Goal: Task Accomplishment & Management: Manage account settings

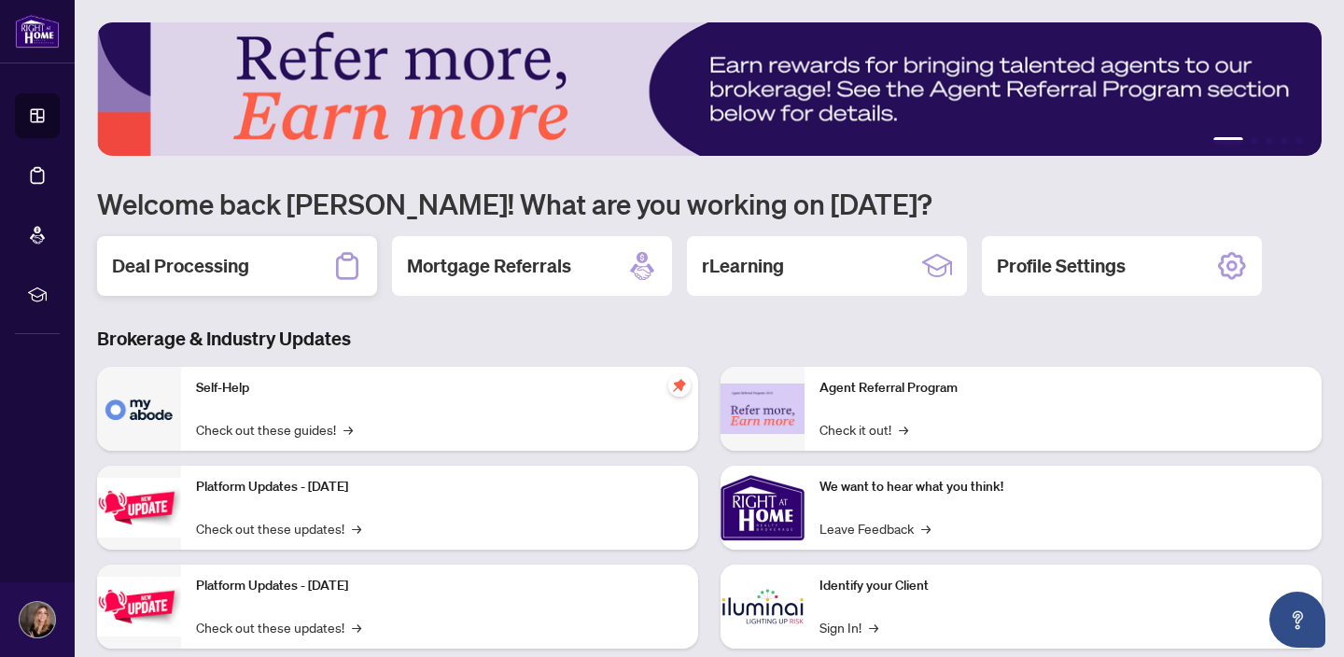
click at [258, 269] on div "Deal Processing" at bounding box center [237, 266] width 280 height 60
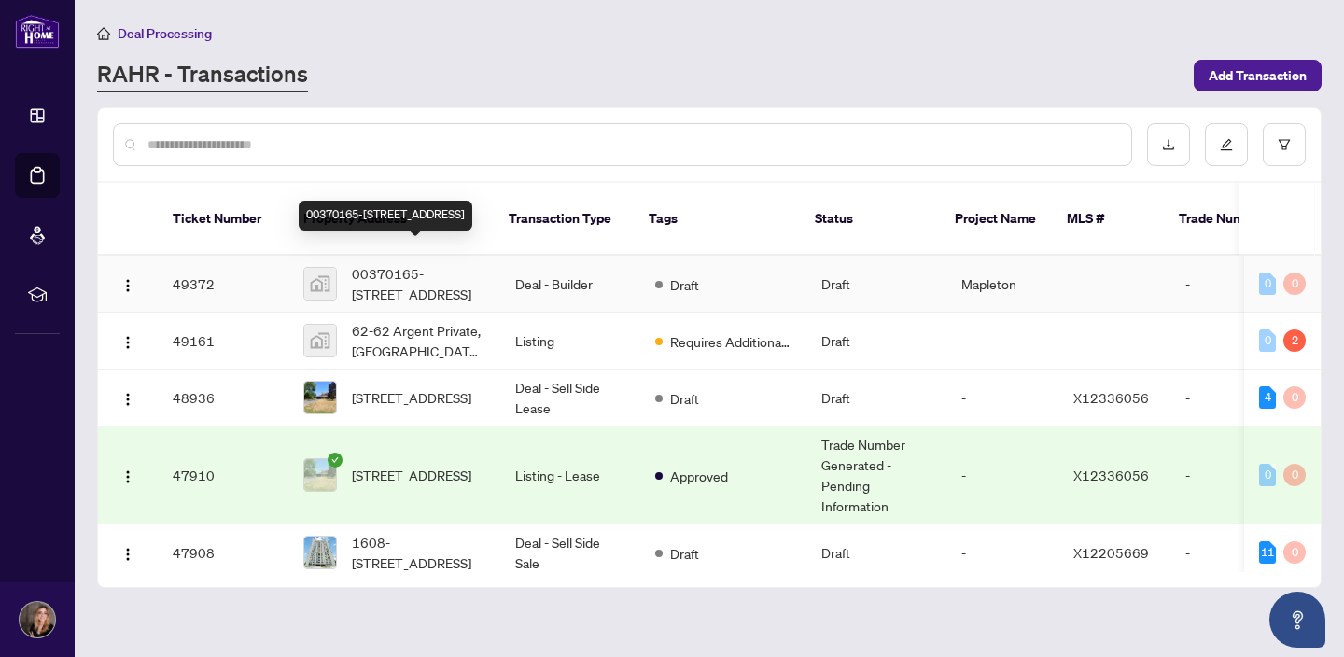
click at [353, 263] on span "00370165-[STREET_ADDRESS]" at bounding box center [418, 283] width 133 height 41
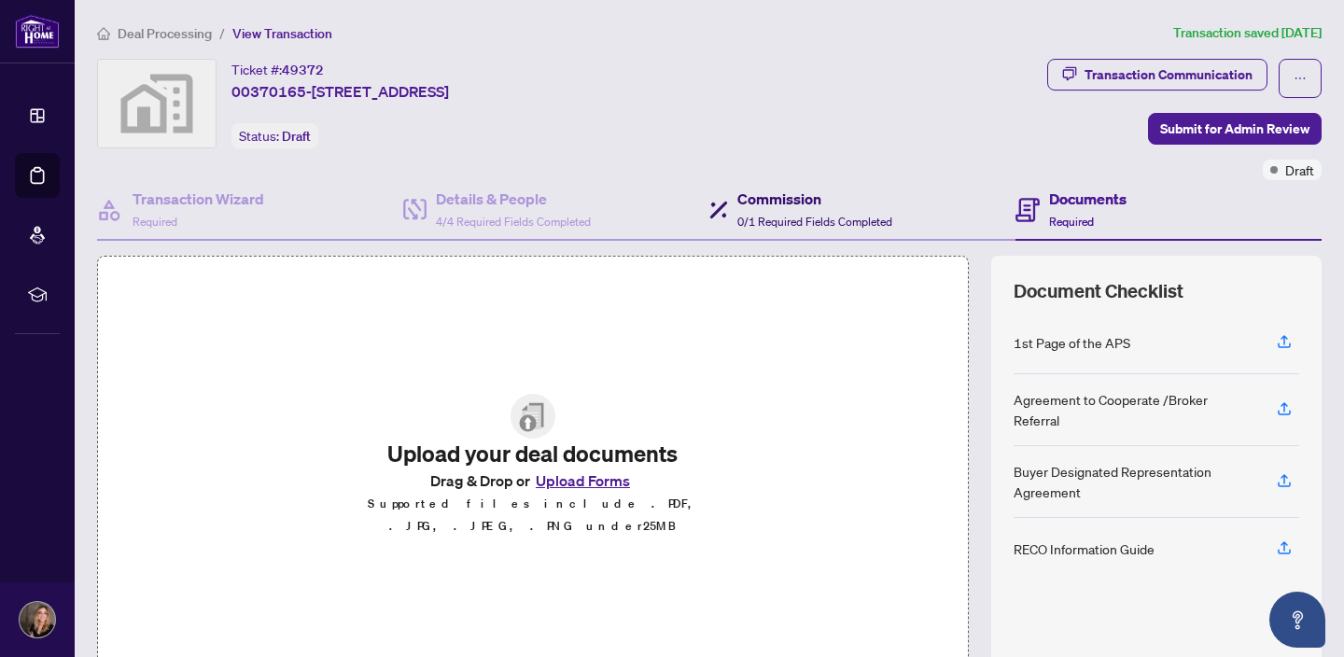
click at [789, 202] on h4 "Commission" at bounding box center [814, 199] width 155 height 22
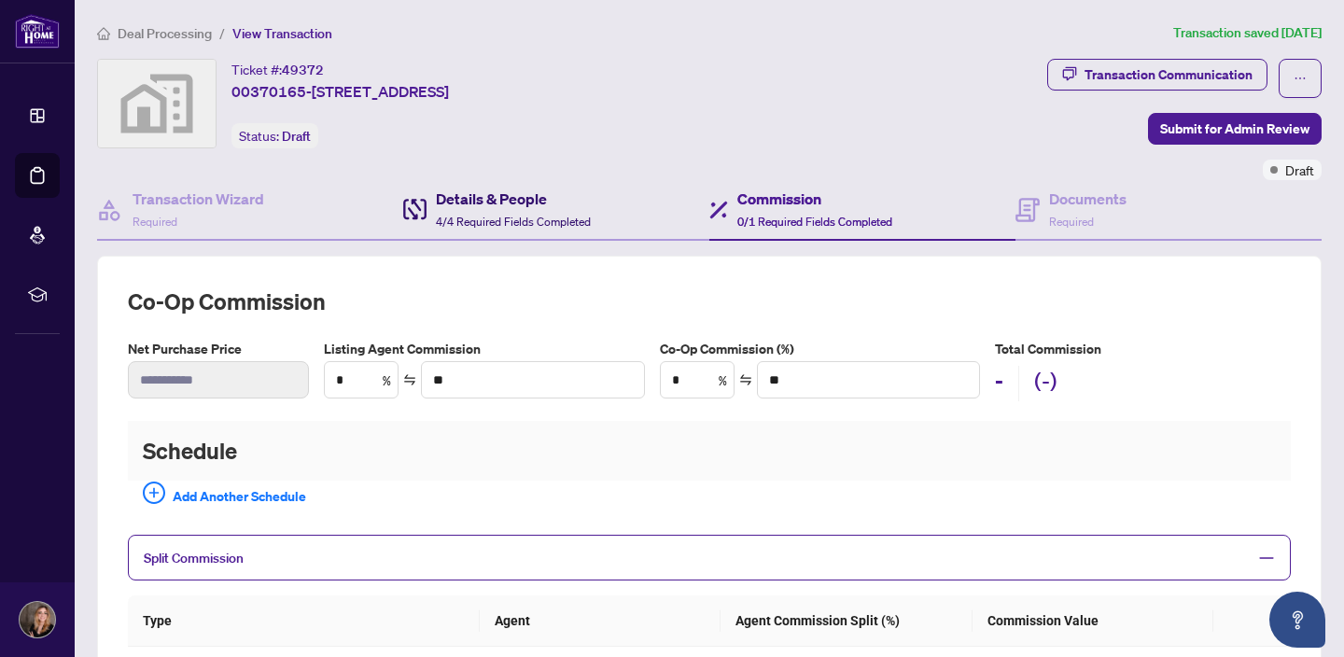
click at [470, 191] on h4 "Details & People" at bounding box center [513, 199] width 155 height 22
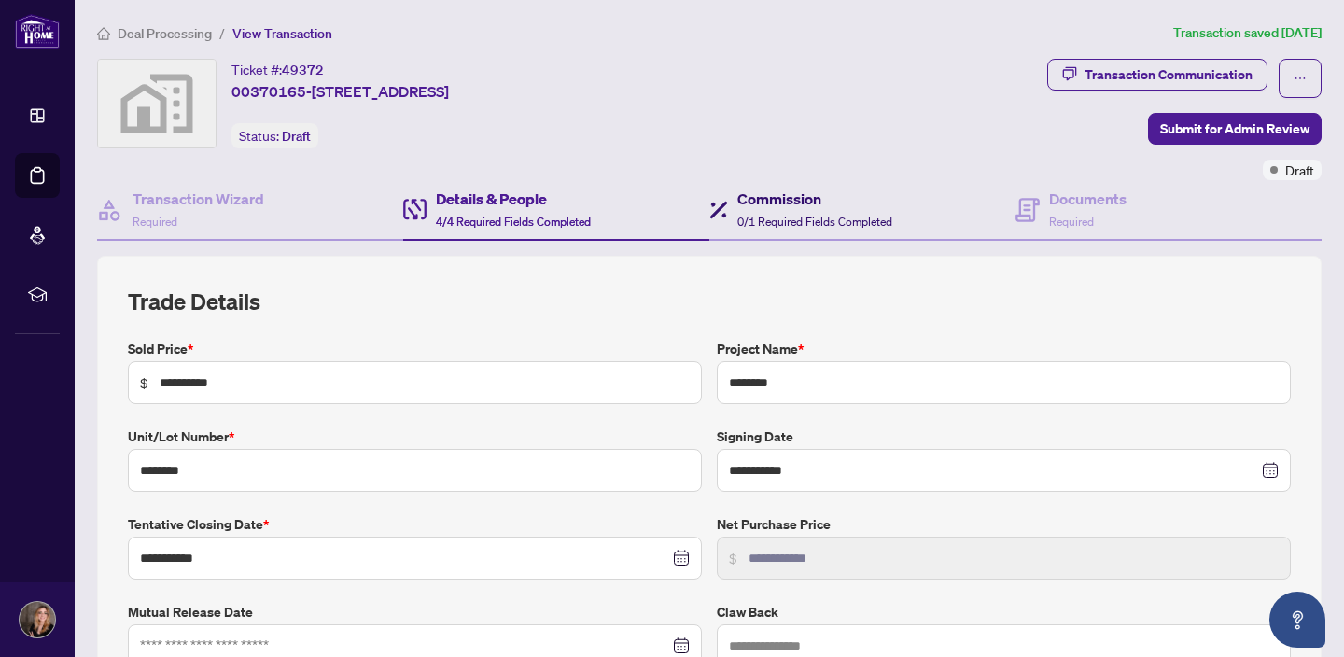
click at [781, 209] on div "Commission 0/1 Required Fields Completed" at bounding box center [814, 210] width 155 height 44
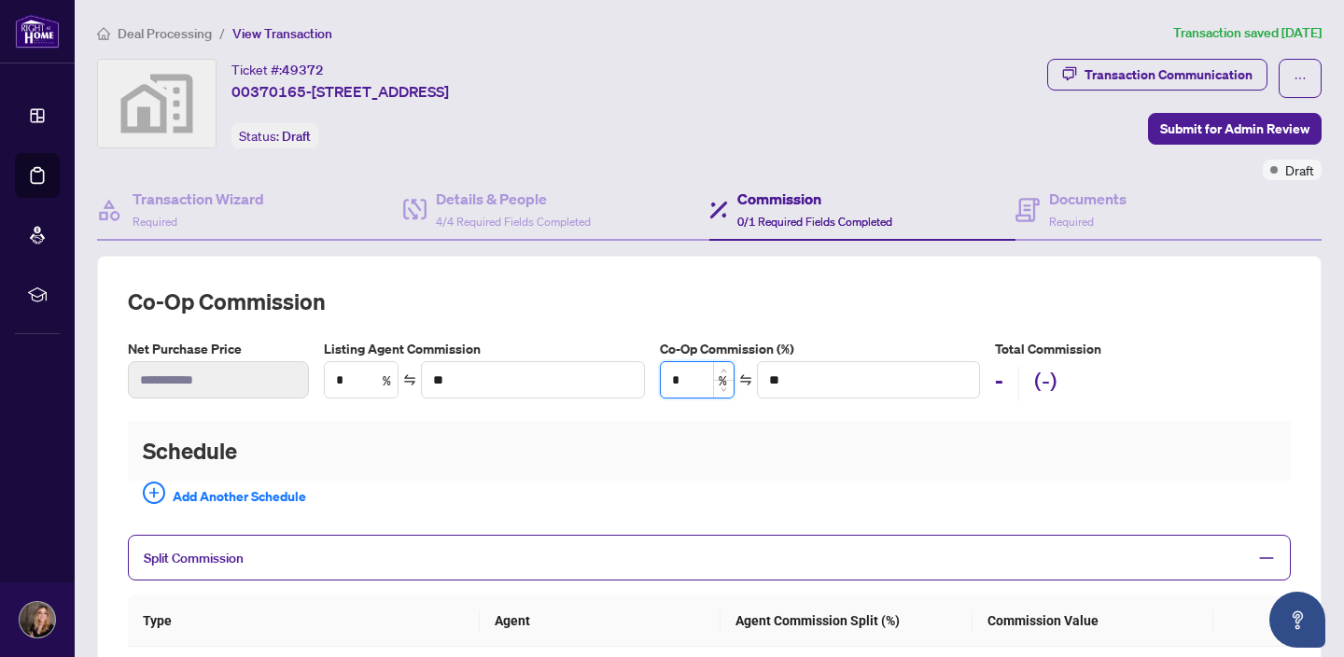
click at [697, 378] on input "*" at bounding box center [697, 379] width 73 height 35
type input "*"
type input "*********"
type input "***"
type input "*********"
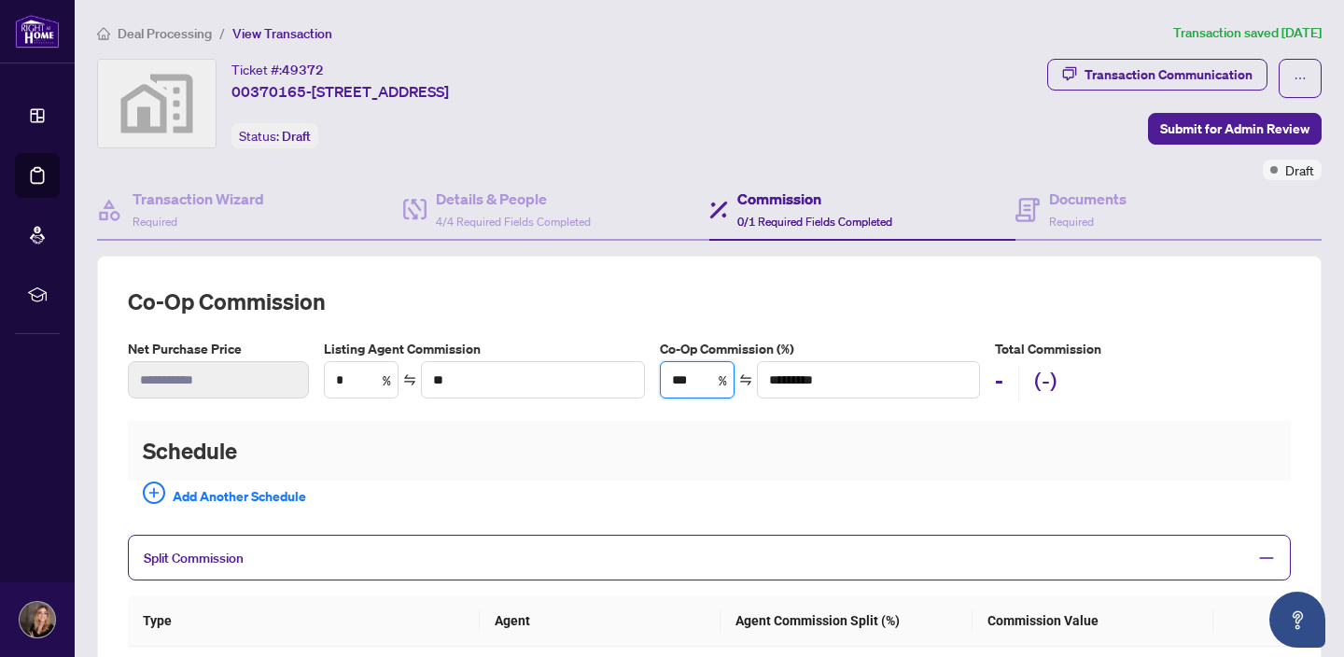
type input "***"
click at [926, 457] on h2 "Schedule" at bounding box center [709, 451] width 1163 height 60
click at [291, 36] on span "View Transaction" at bounding box center [282, 33] width 100 height 17
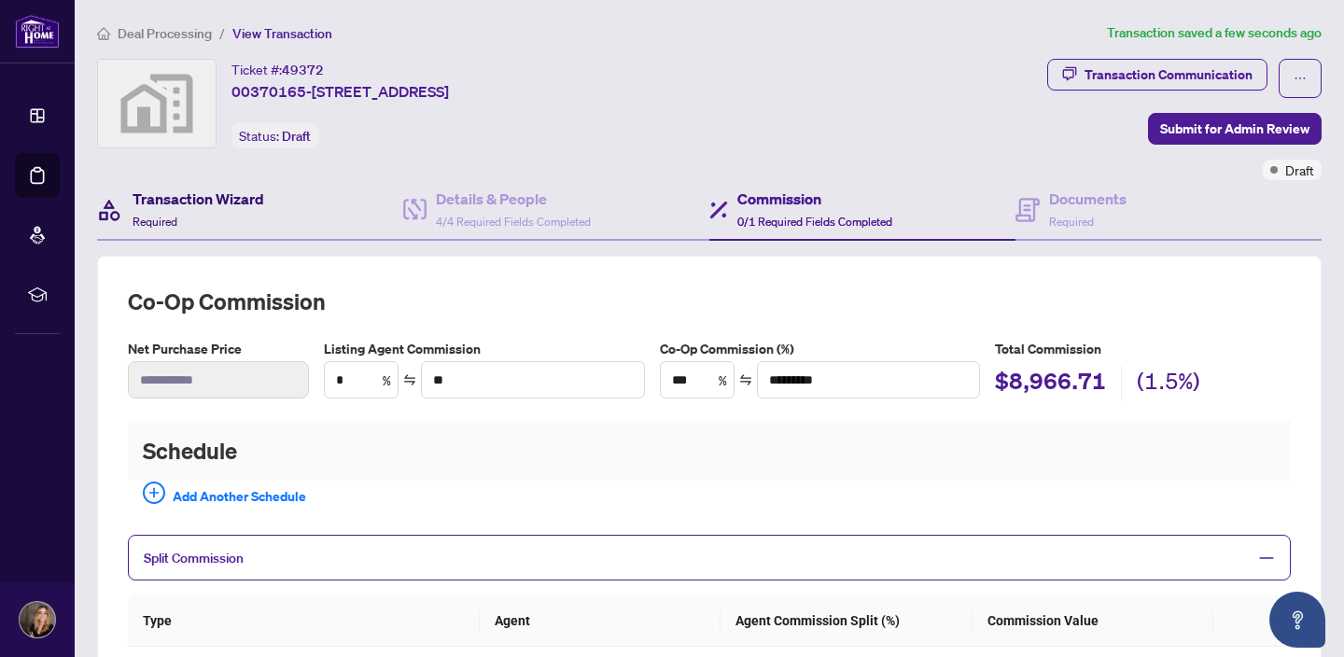
click at [212, 199] on h4 "Transaction Wizard" at bounding box center [199, 199] width 132 height 22
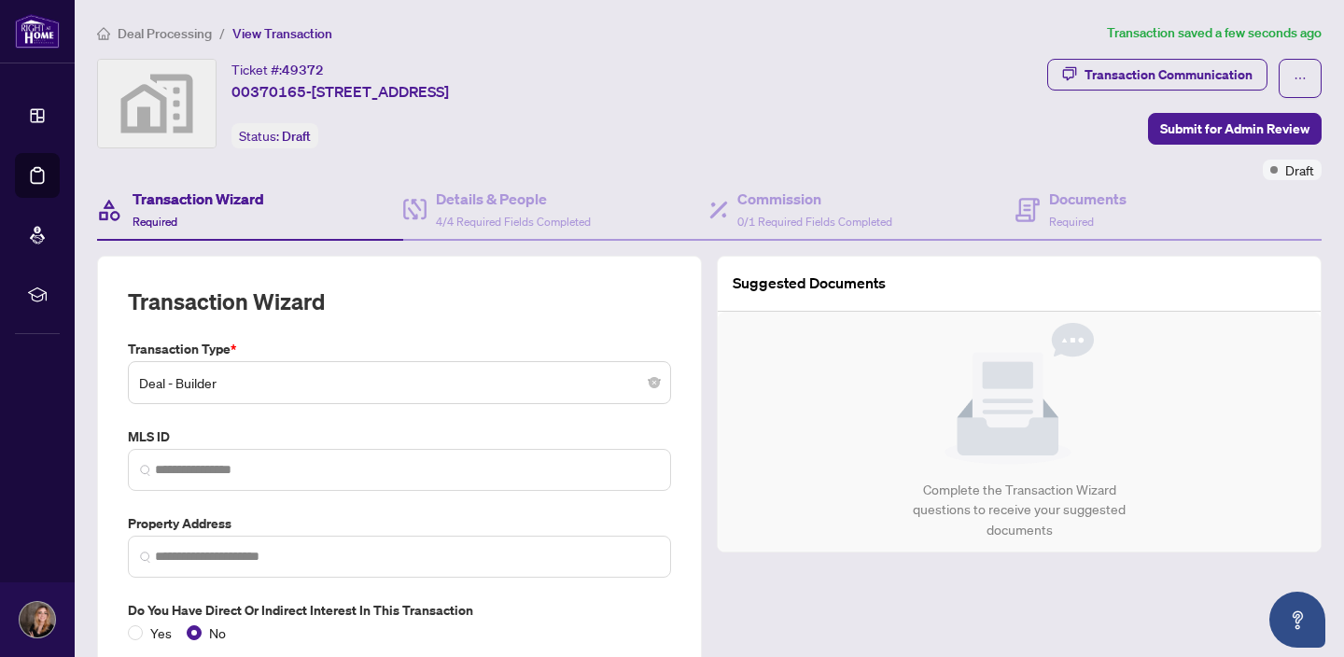
type input "**********"
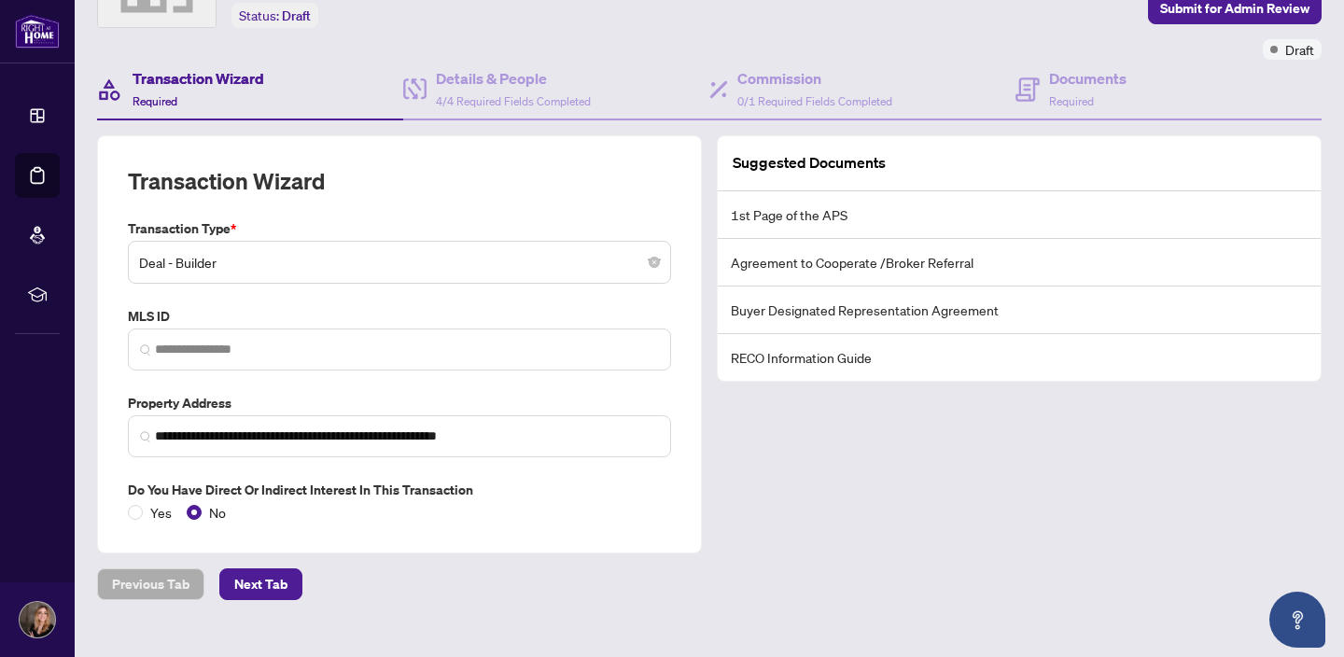
scroll to position [107, 0]
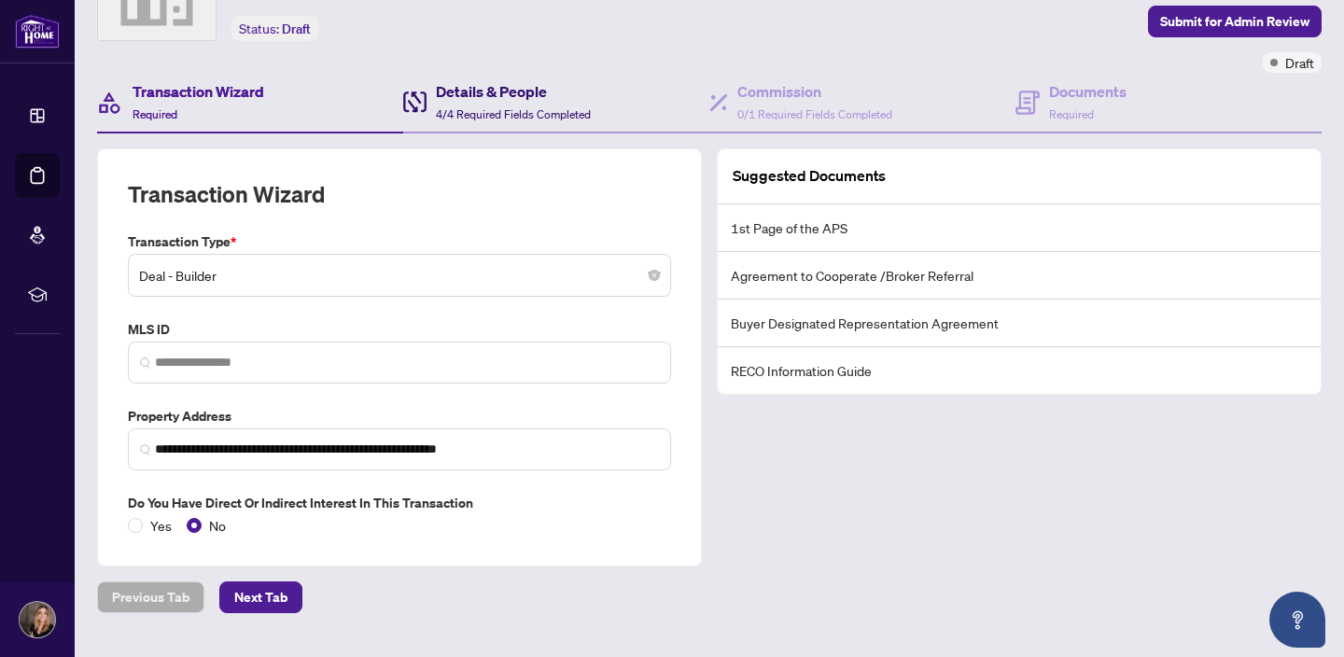
click at [489, 105] on div "Details & People 4/4 Required Fields Completed" at bounding box center [513, 102] width 155 height 44
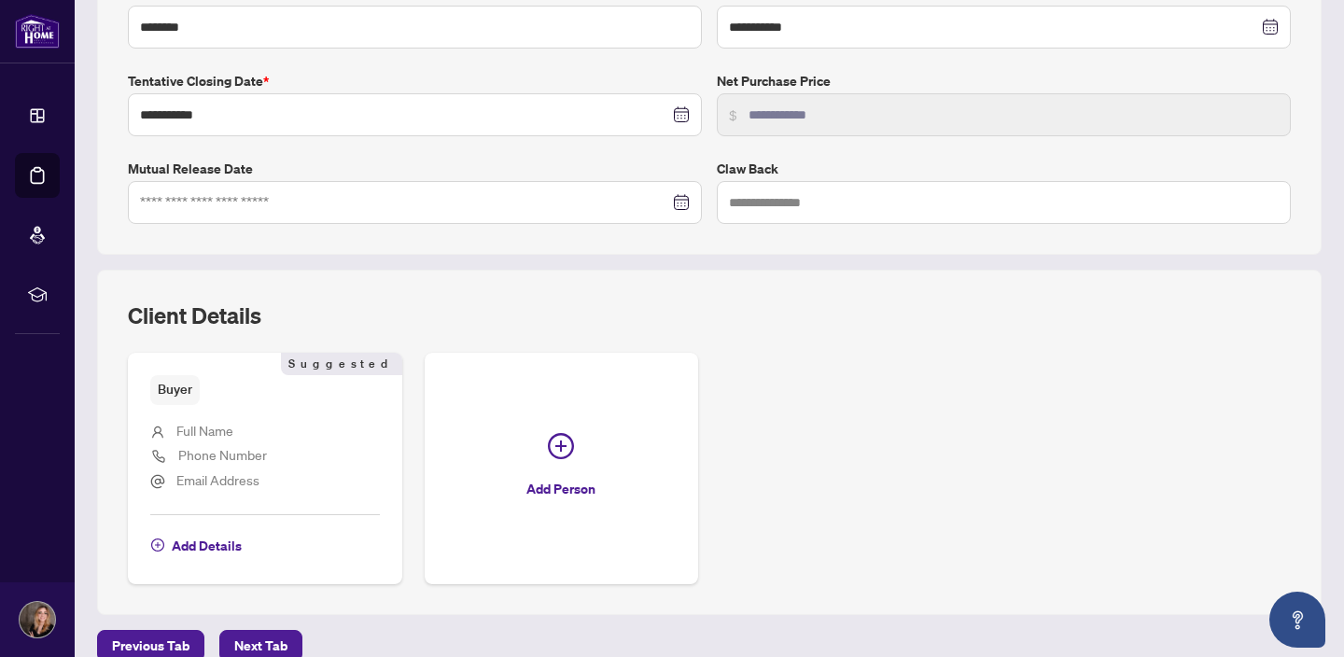
scroll to position [430, 0]
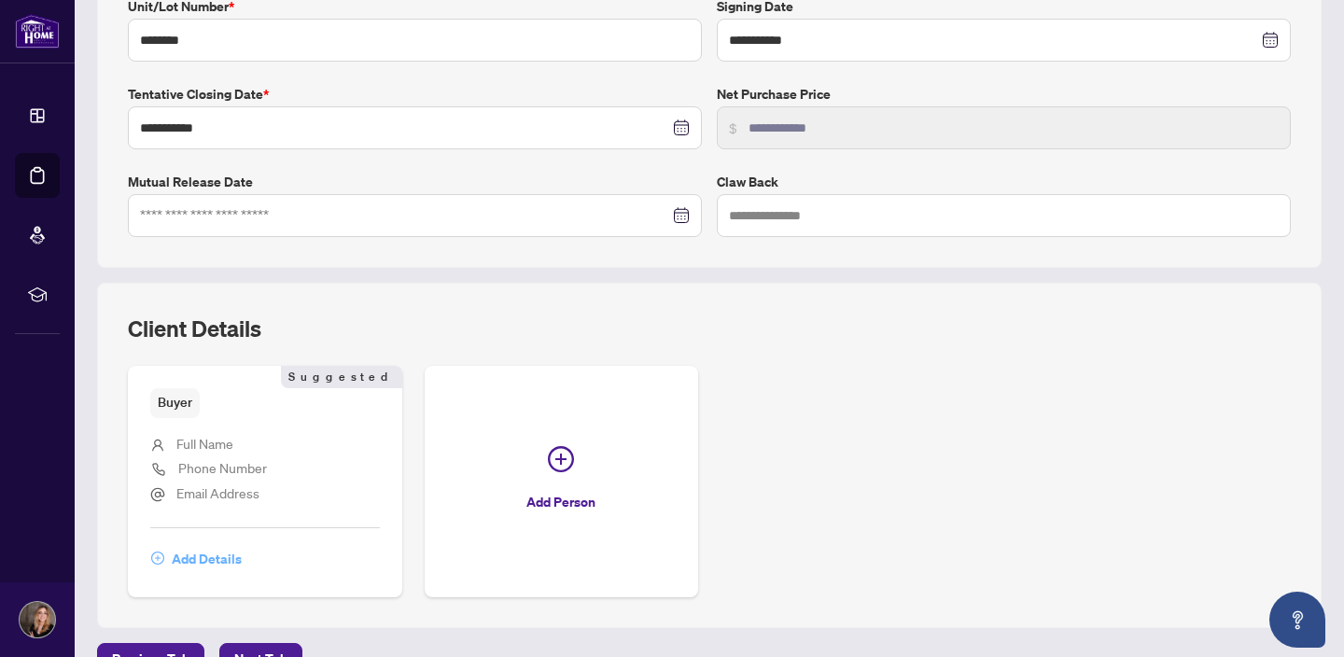
click at [190, 555] on span "Add Details" at bounding box center [207, 559] width 70 height 30
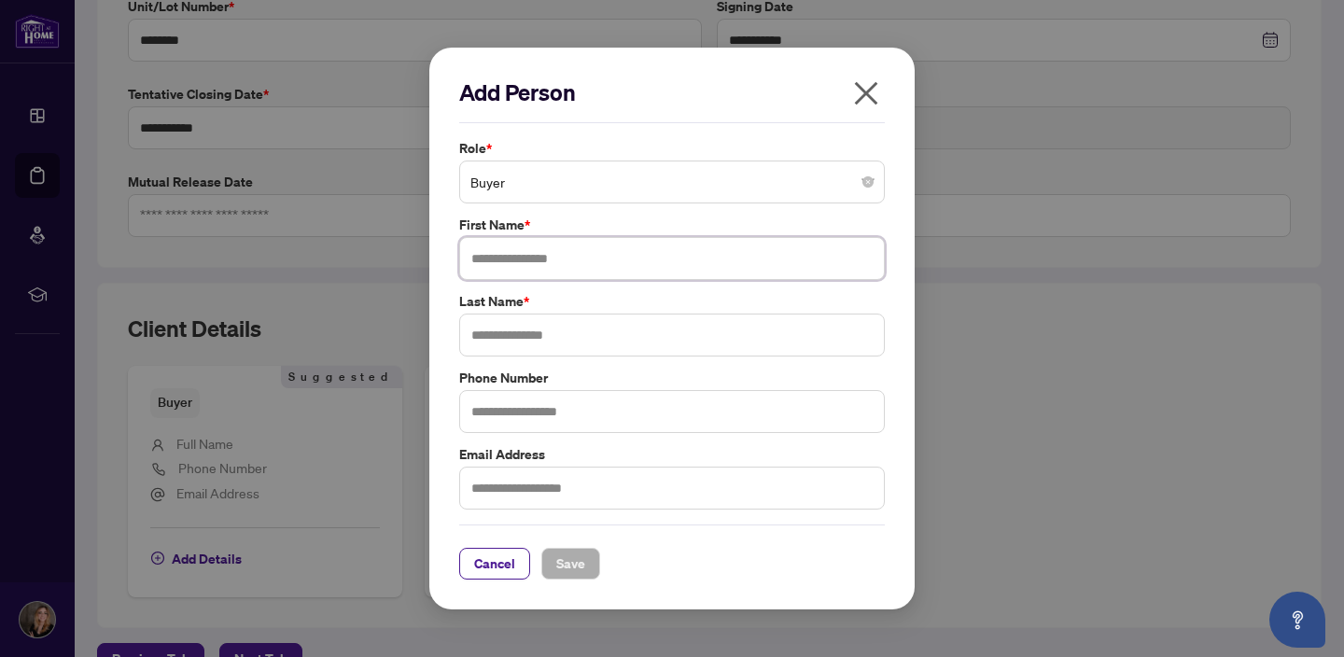
click at [536, 257] on input "text" at bounding box center [672, 258] width 426 height 43
type input "**********"
type input "******"
click at [500, 412] on input "text" at bounding box center [672, 411] width 426 height 43
type input "**********"
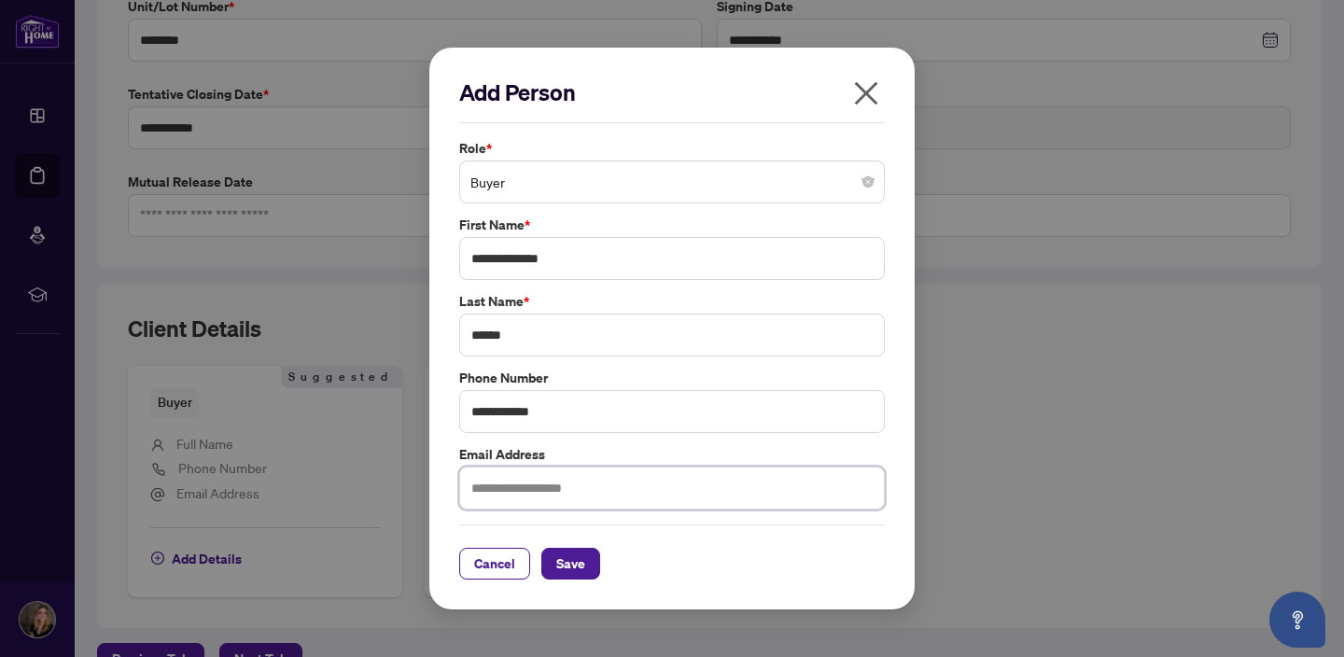
click at [511, 493] on input "text" at bounding box center [672, 488] width 426 height 43
type input "*"
type input "**********"
click at [572, 573] on span "Save" at bounding box center [570, 564] width 29 height 30
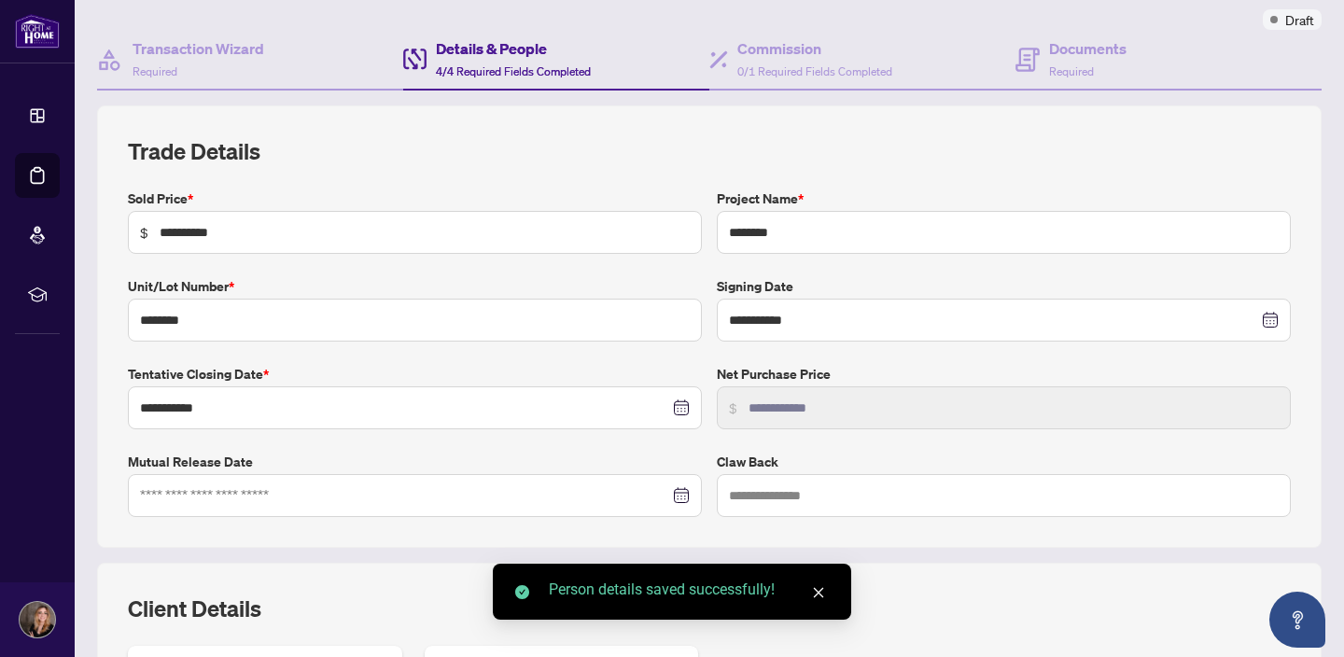
scroll to position [0, 0]
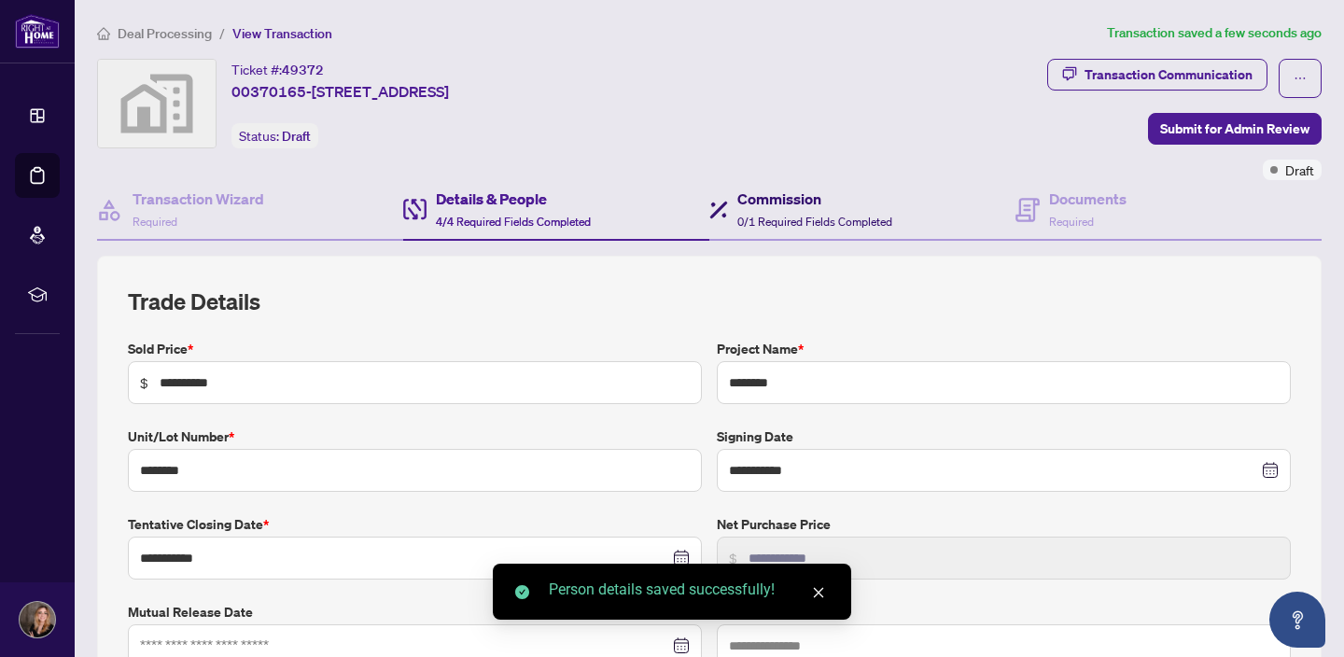
click at [797, 206] on h4 "Commission" at bounding box center [814, 199] width 155 height 22
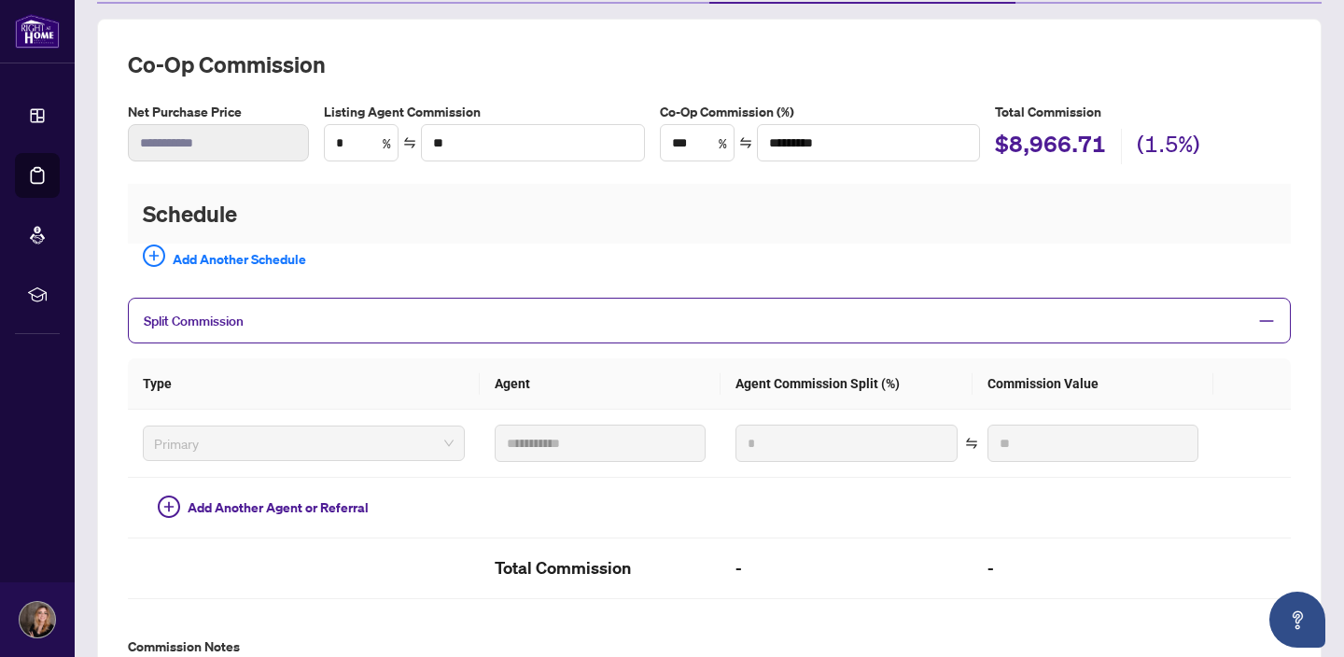
scroll to position [242, 0]
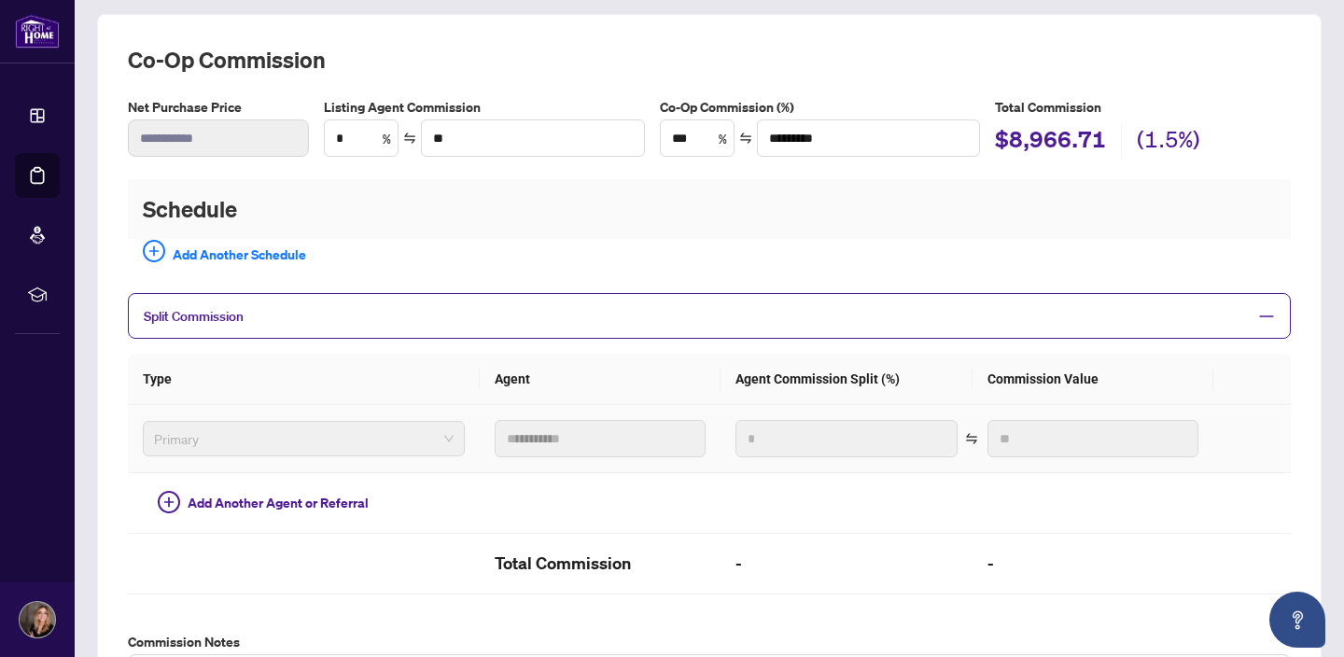
click at [364, 441] on span "Primary" at bounding box center [304, 439] width 300 height 28
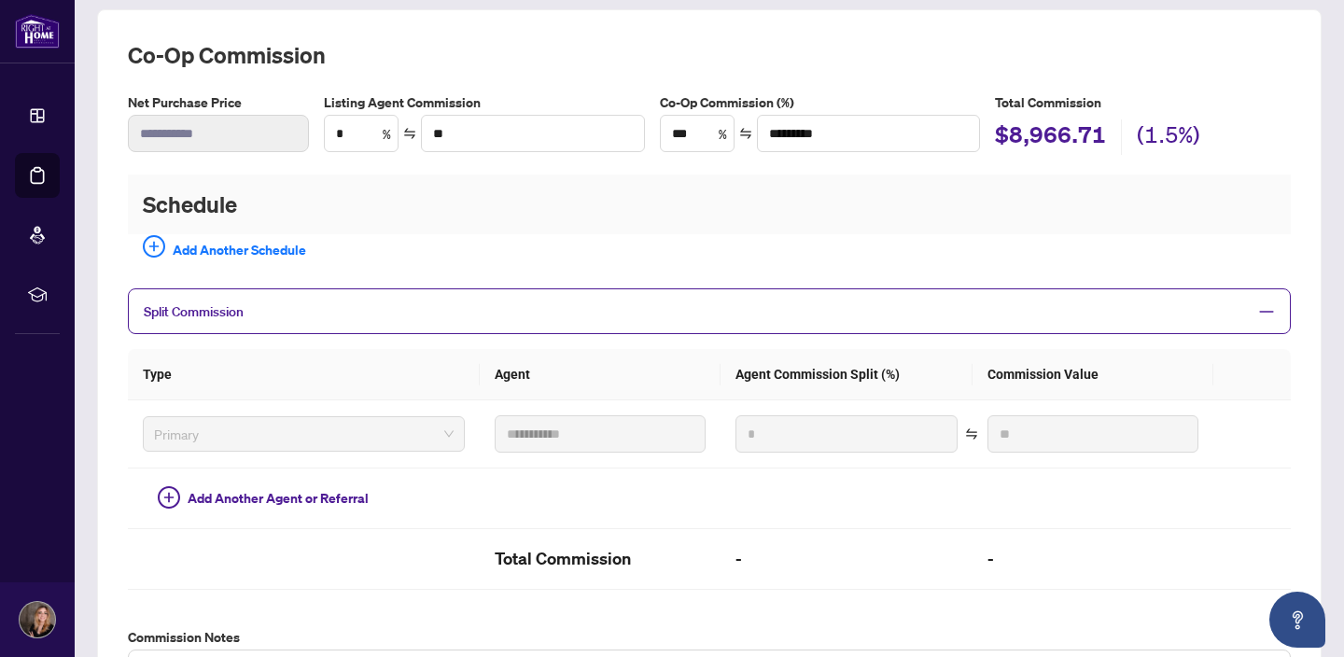
scroll to position [0, 0]
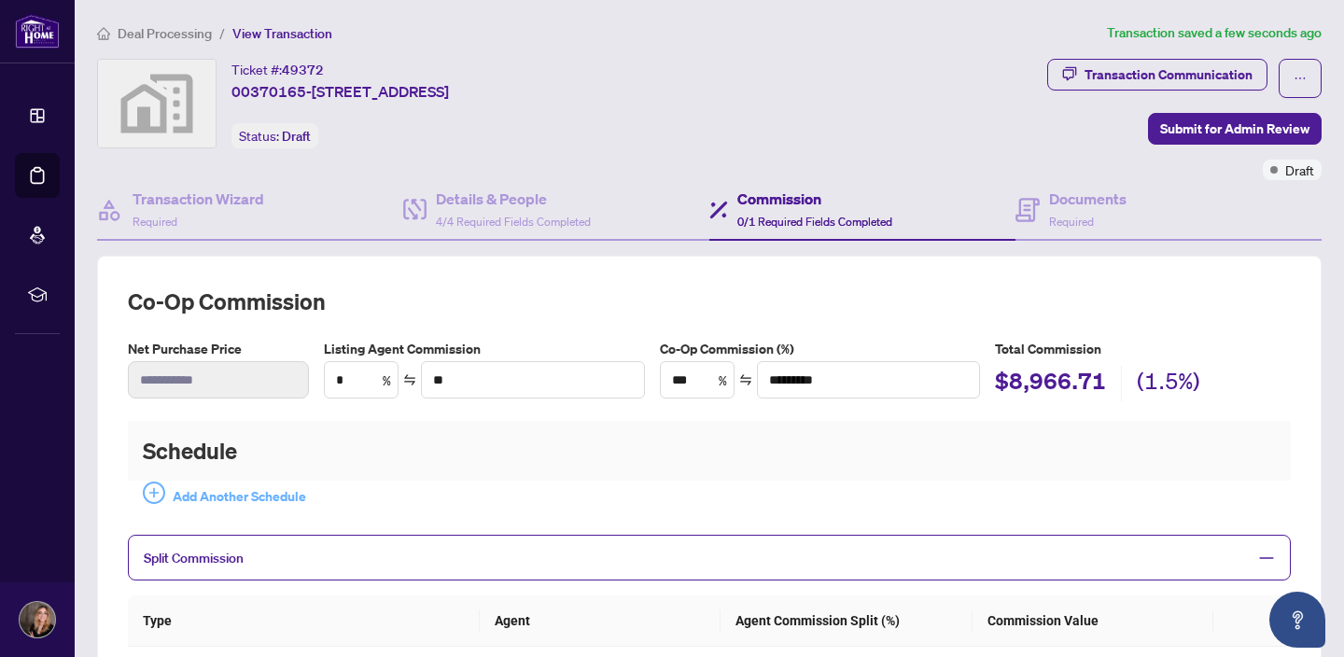
click at [160, 493] on icon "plus-circle" at bounding box center [154, 493] width 22 height 22
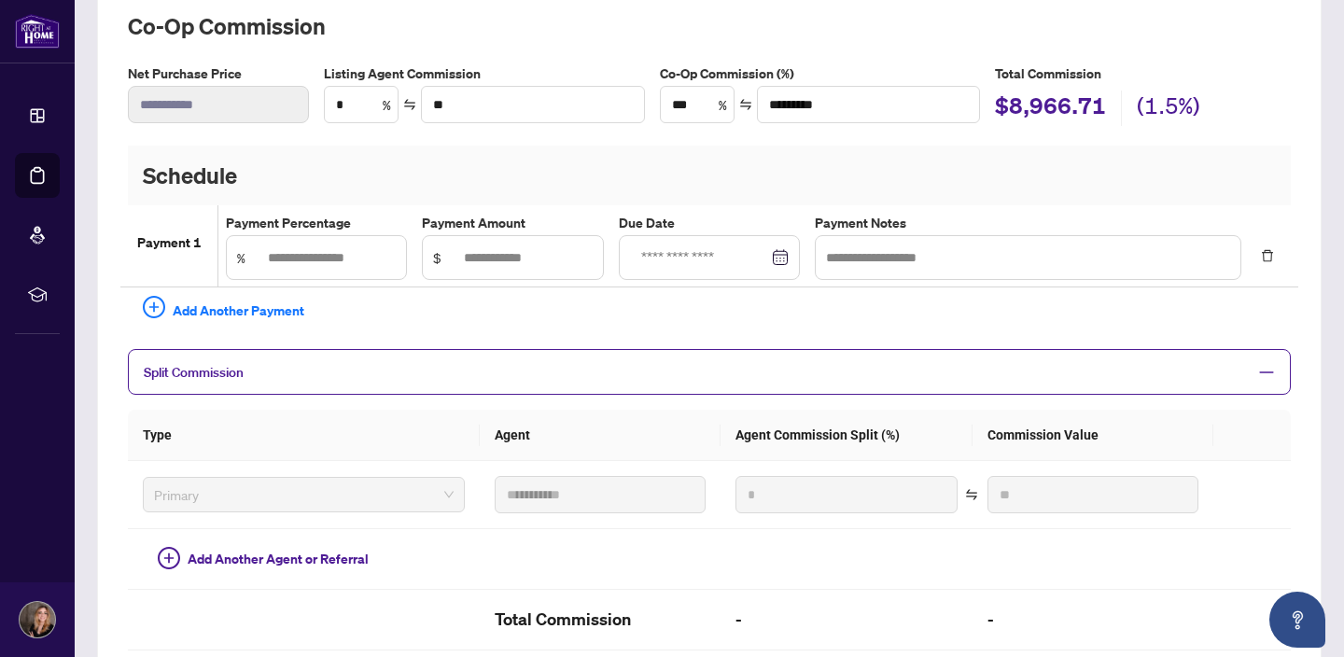
scroll to position [276, 0]
click at [328, 485] on span "Primary" at bounding box center [304, 494] width 300 height 28
click at [218, 368] on span "Split Commission" at bounding box center [194, 371] width 100 height 17
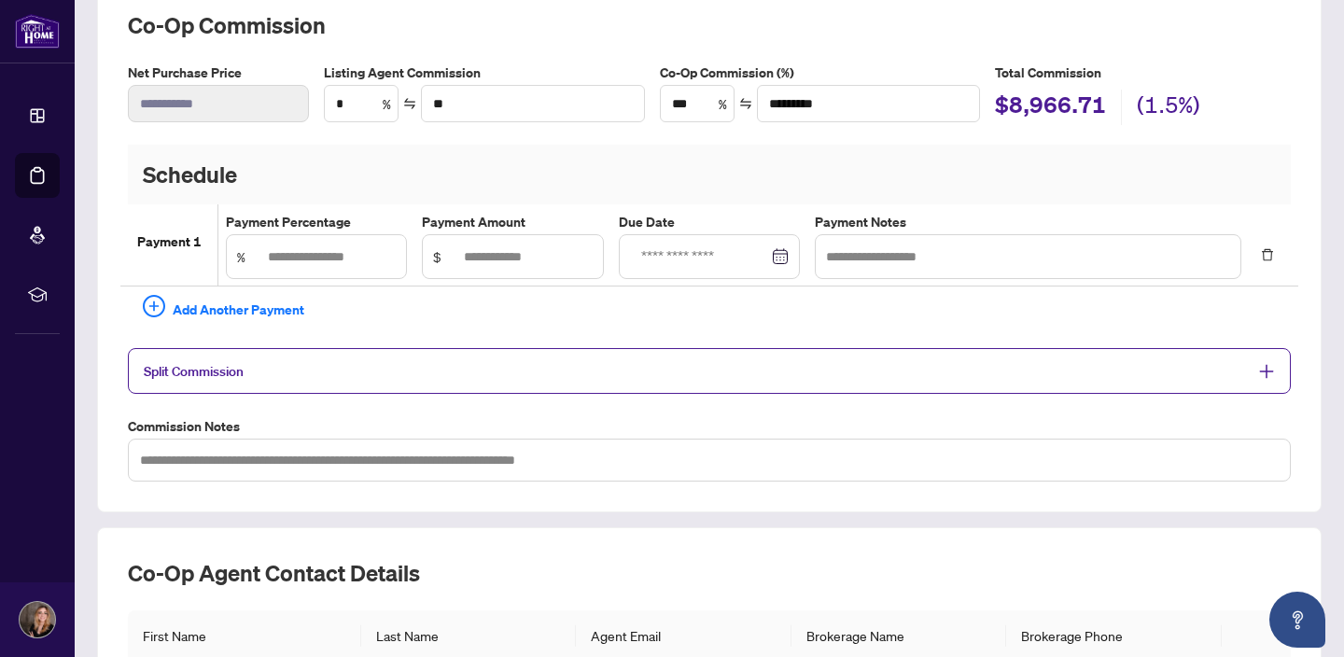
click at [226, 363] on span "Split Commission" at bounding box center [194, 371] width 100 height 17
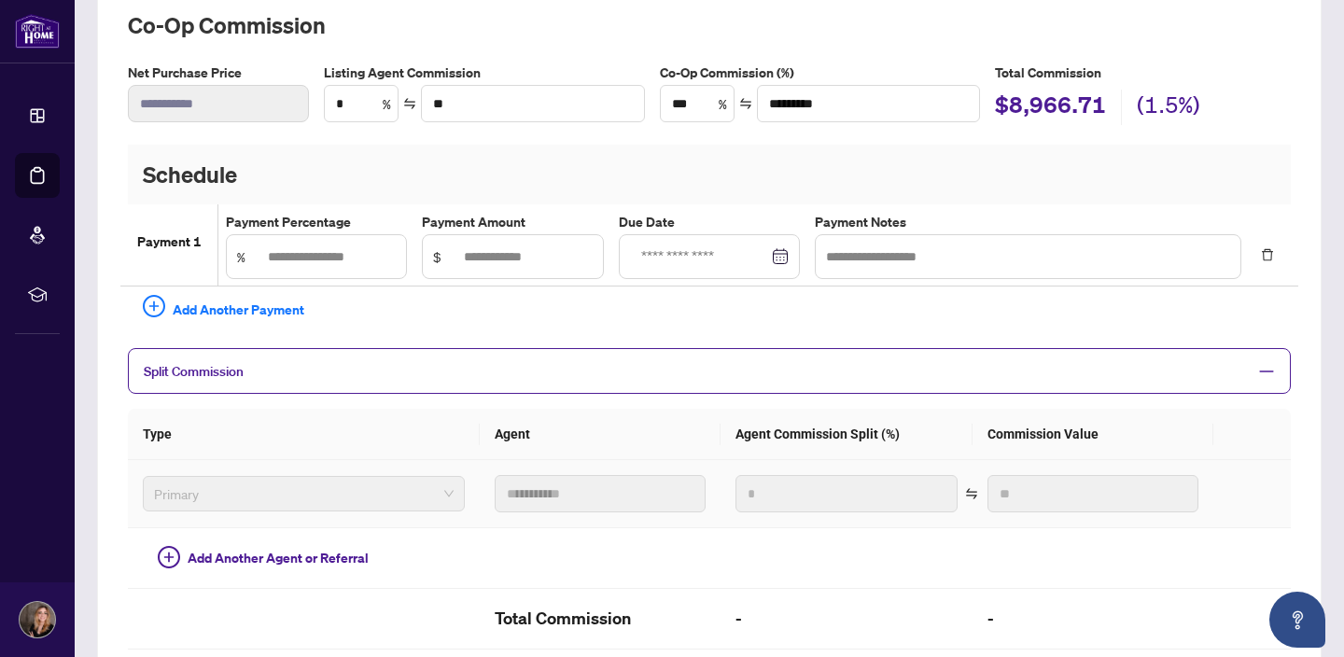
click at [206, 504] on span "Primary" at bounding box center [304, 494] width 300 height 28
click at [218, 368] on span "Split Commission" at bounding box center [194, 371] width 100 height 17
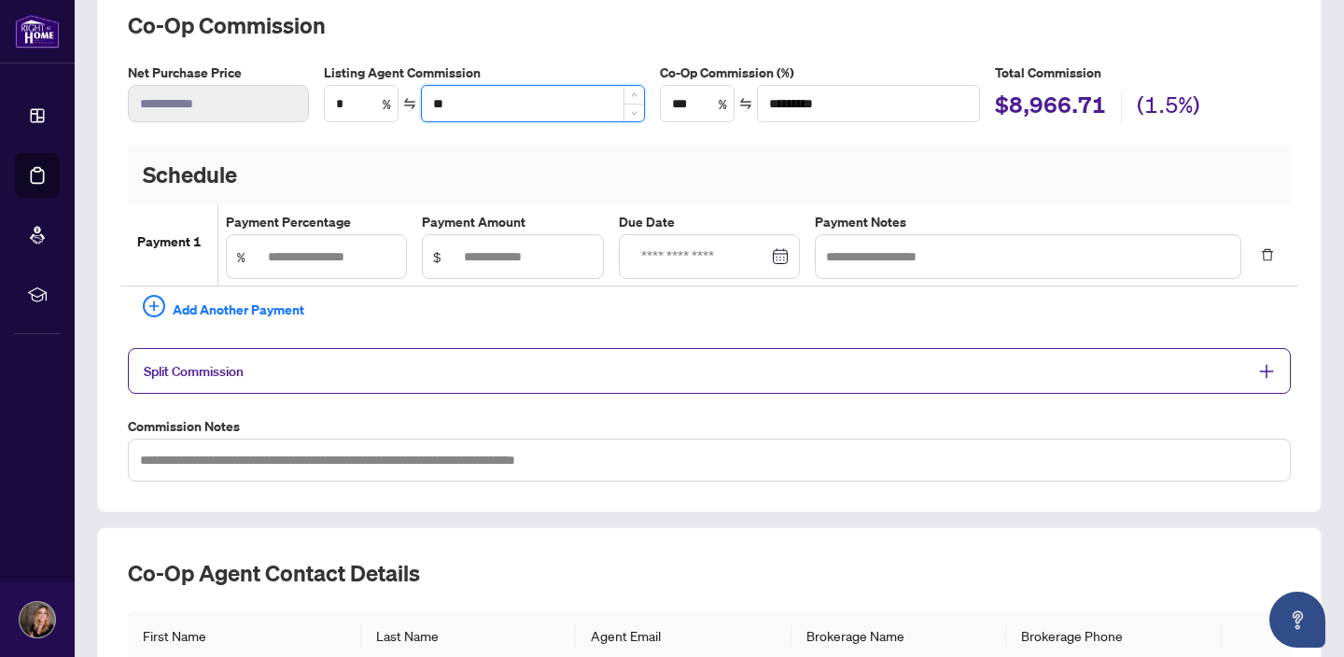
click at [464, 102] on input "**" at bounding box center [532, 103] width 221 height 35
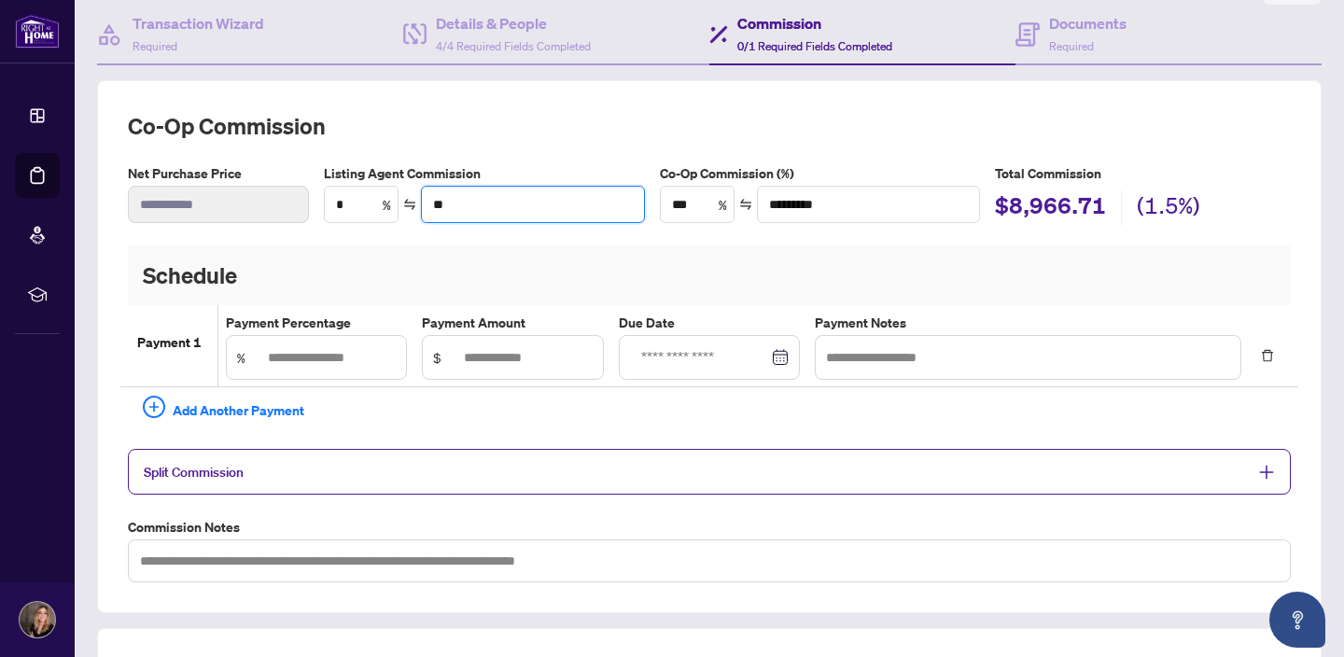
scroll to position [0, 0]
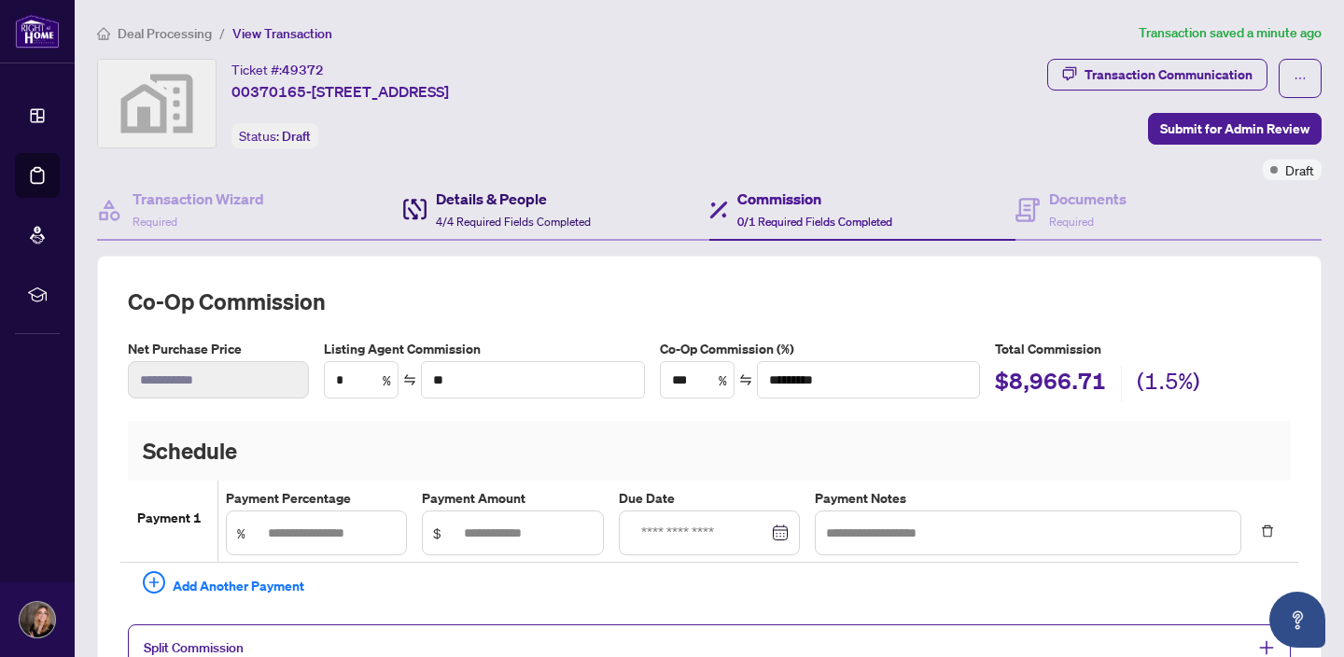
click at [520, 215] on span "4/4 Required Fields Completed" at bounding box center [513, 222] width 155 height 14
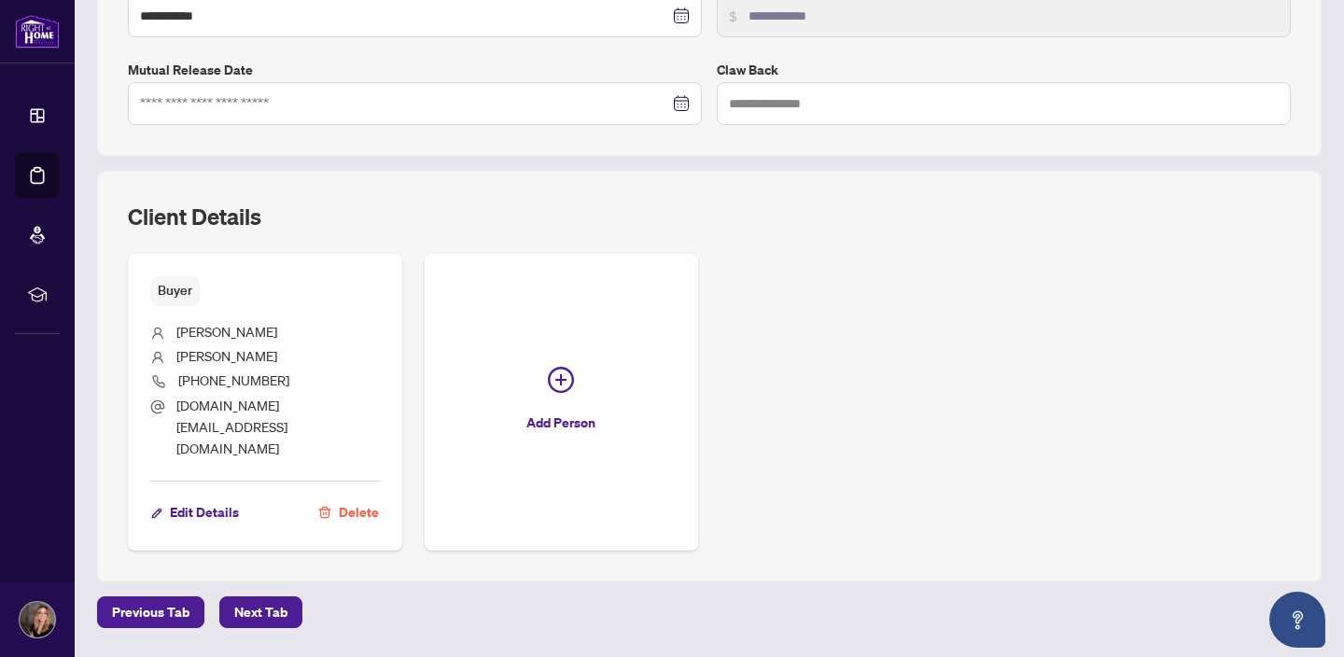
scroll to position [558, 0]
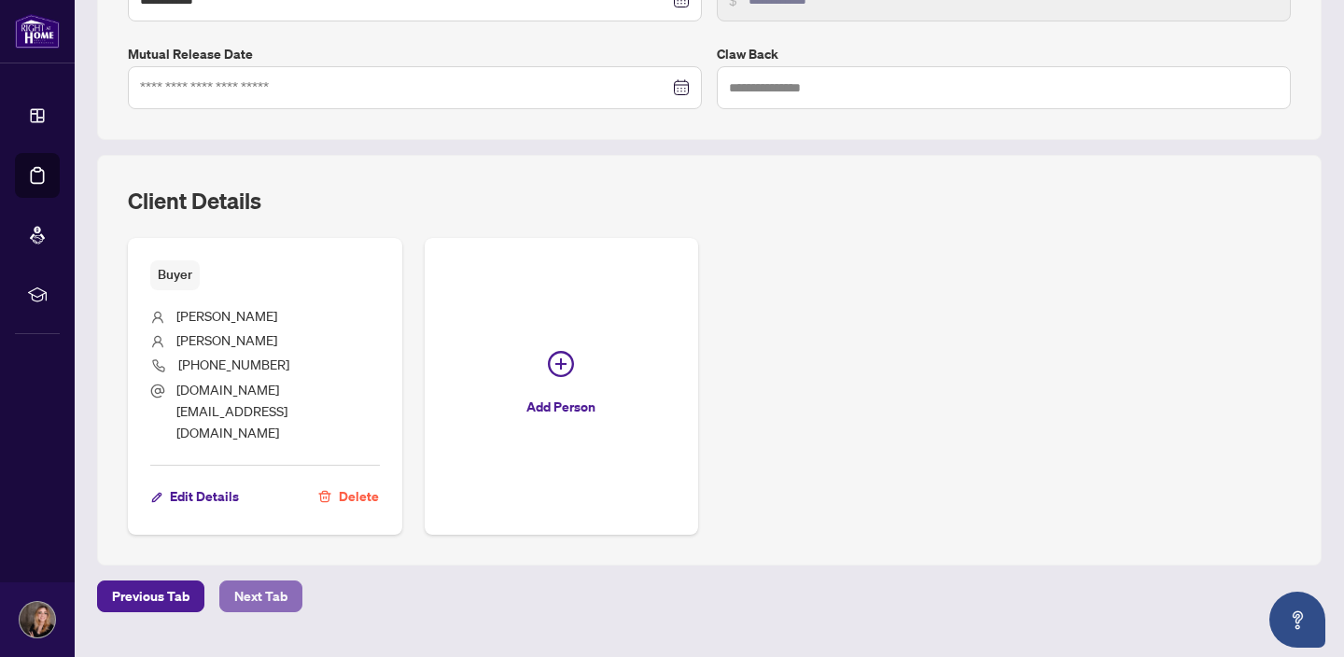
click at [283, 582] on span "Next Tab" at bounding box center [260, 597] width 53 height 30
type textarea "**********"
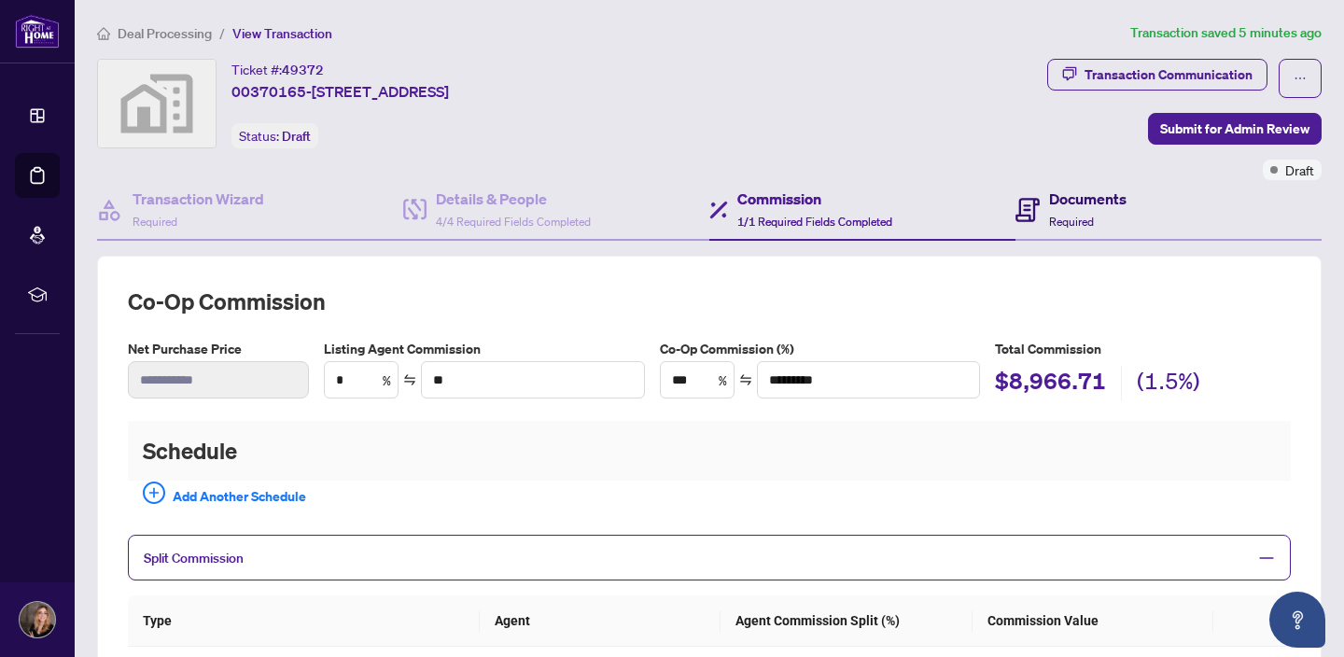
click at [1056, 198] on h4 "Documents" at bounding box center [1087, 199] width 77 height 22
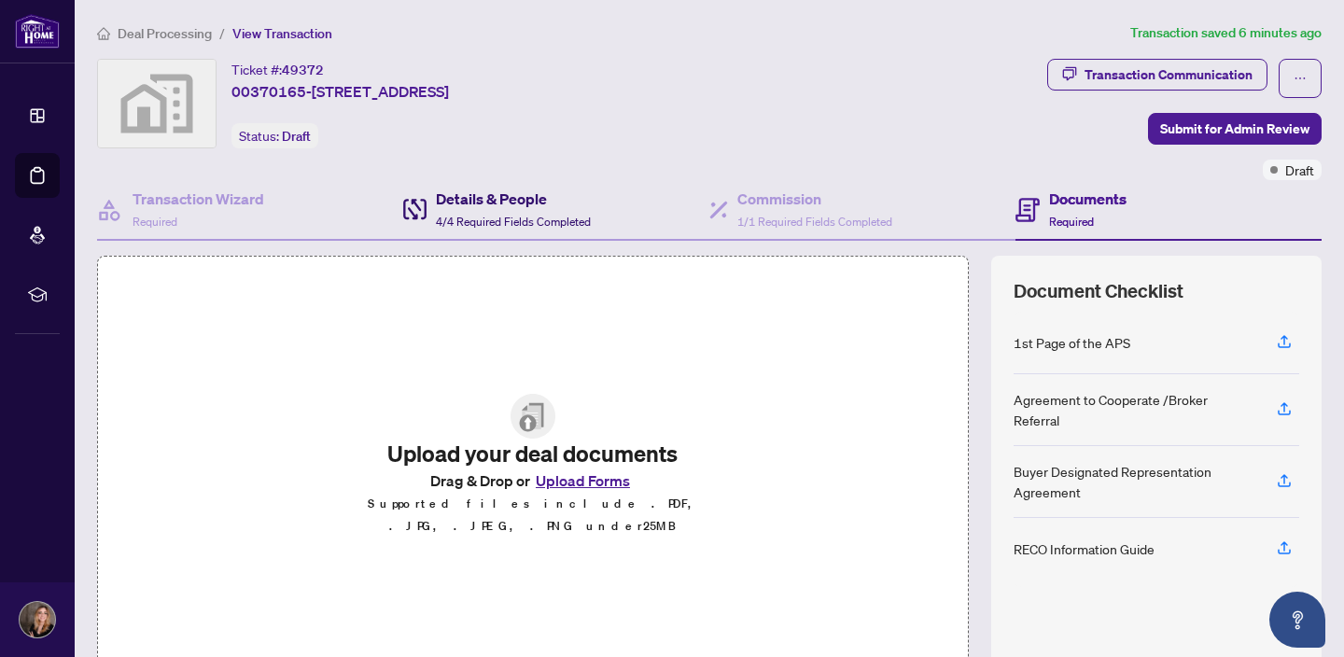
click at [501, 210] on div "Details & People 4/4 Required Fields Completed" at bounding box center [513, 210] width 155 height 44
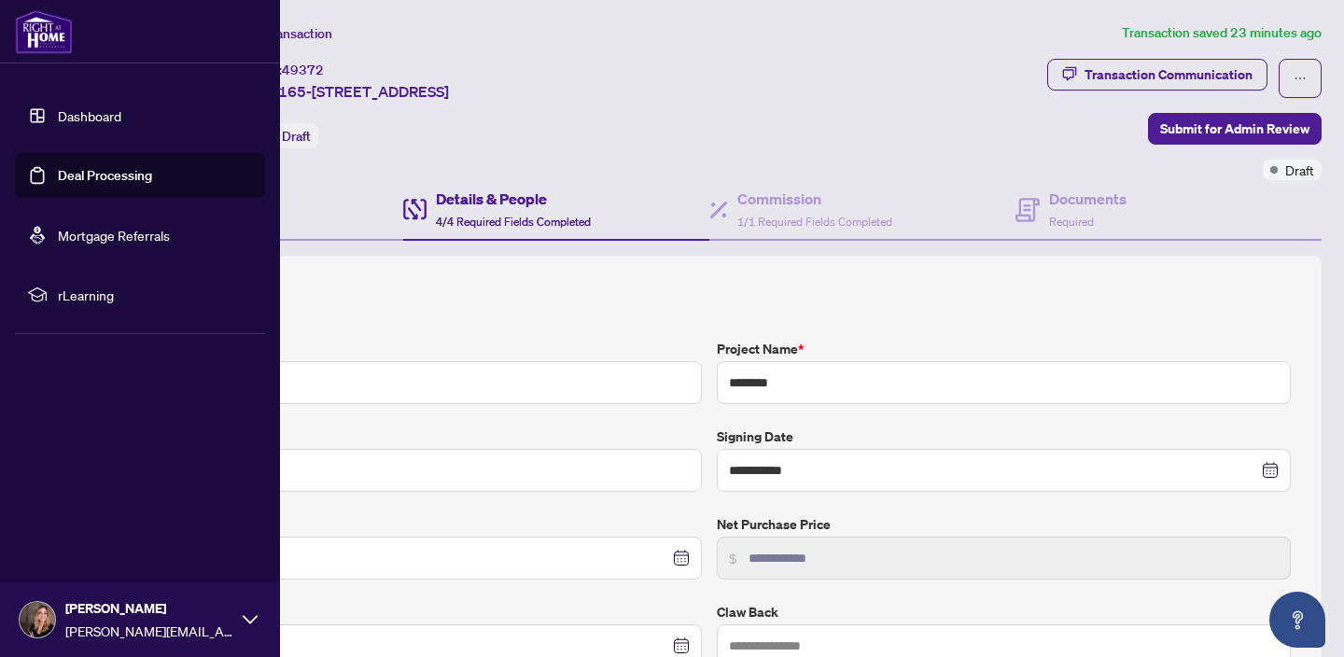
click at [58, 176] on link "Deal Processing" at bounding box center [105, 175] width 94 height 17
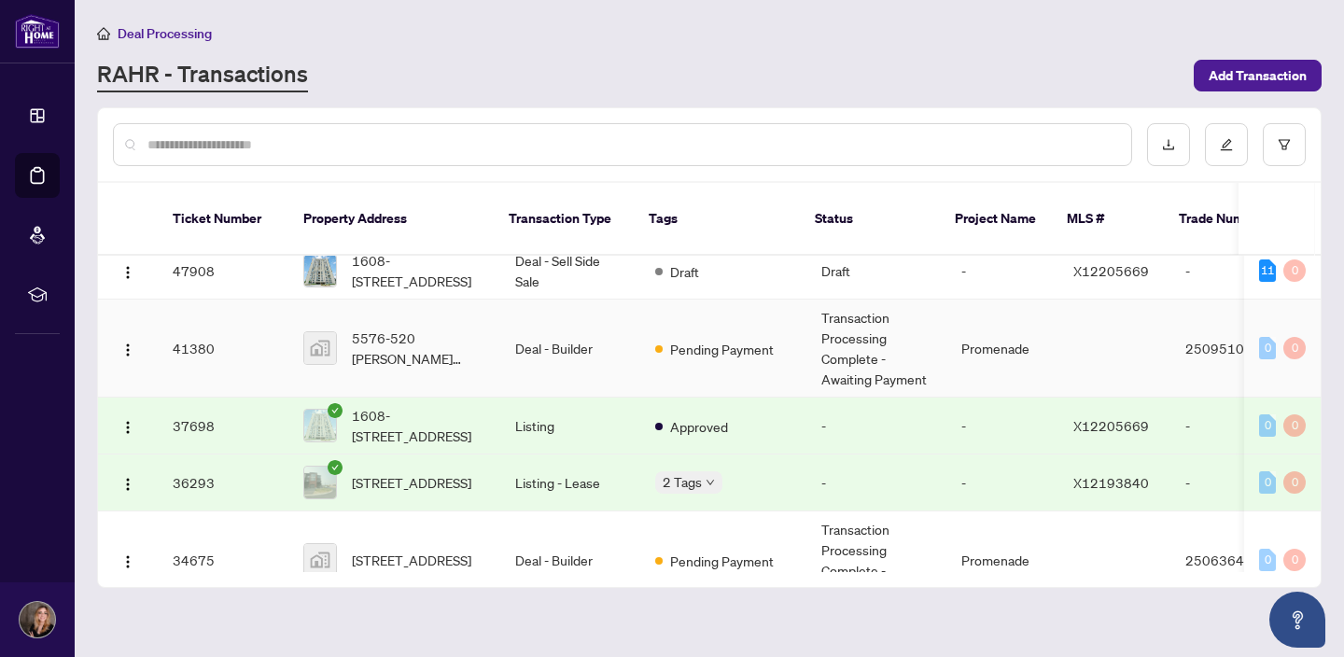
scroll to position [283, 0]
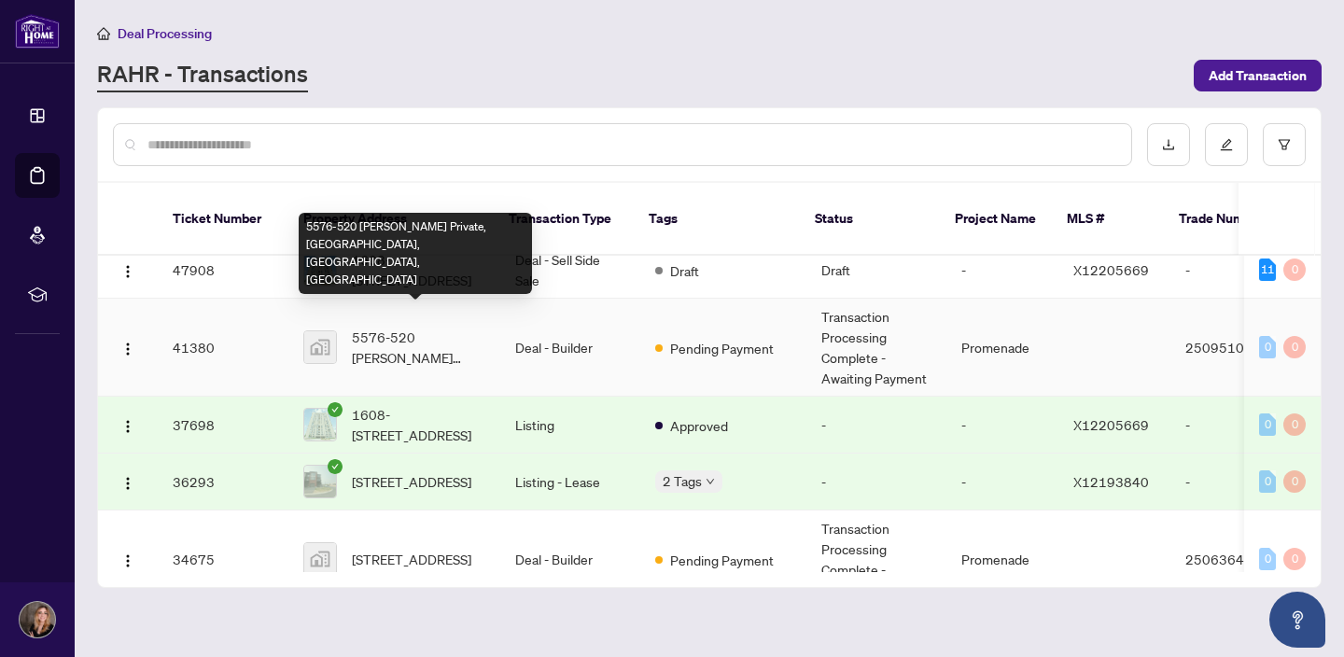
click at [413, 334] on span "5576-520 [PERSON_NAME] Private, [GEOGRAPHIC_DATA], [GEOGRAPHIC_DATA], [GEOGRAPH…" at bounding box center [418, 347] width 133 height 41
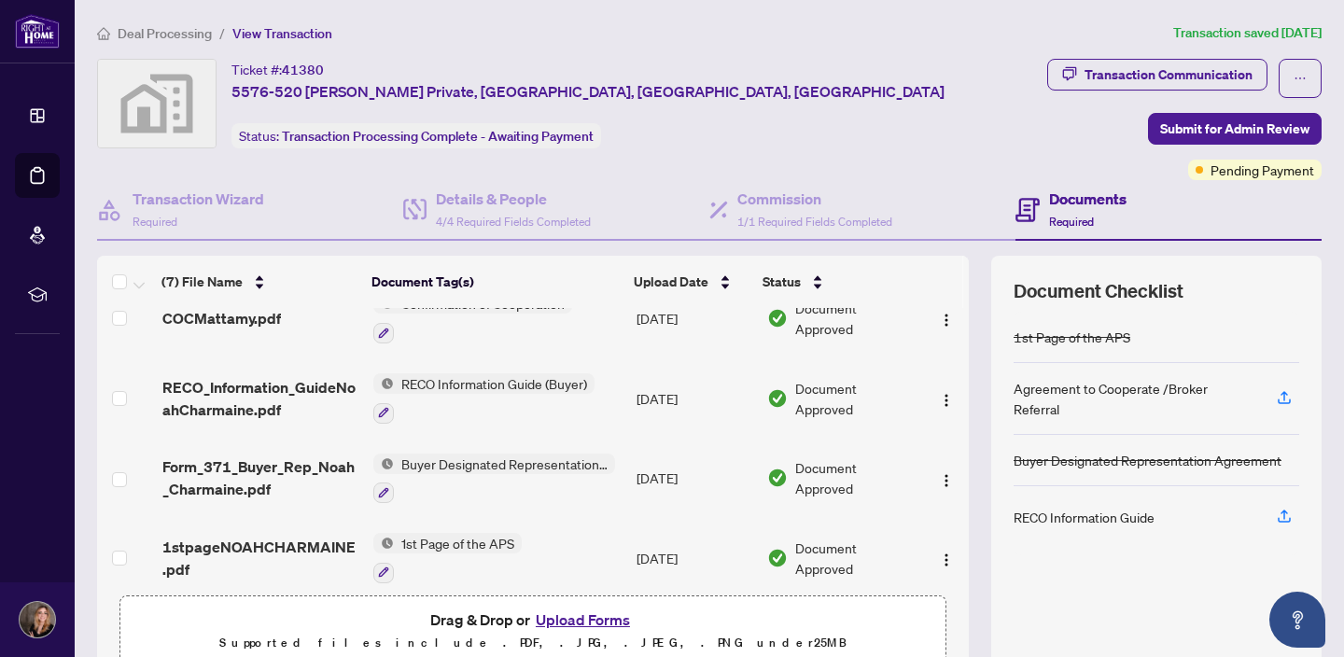
scroll to position [278, 0]
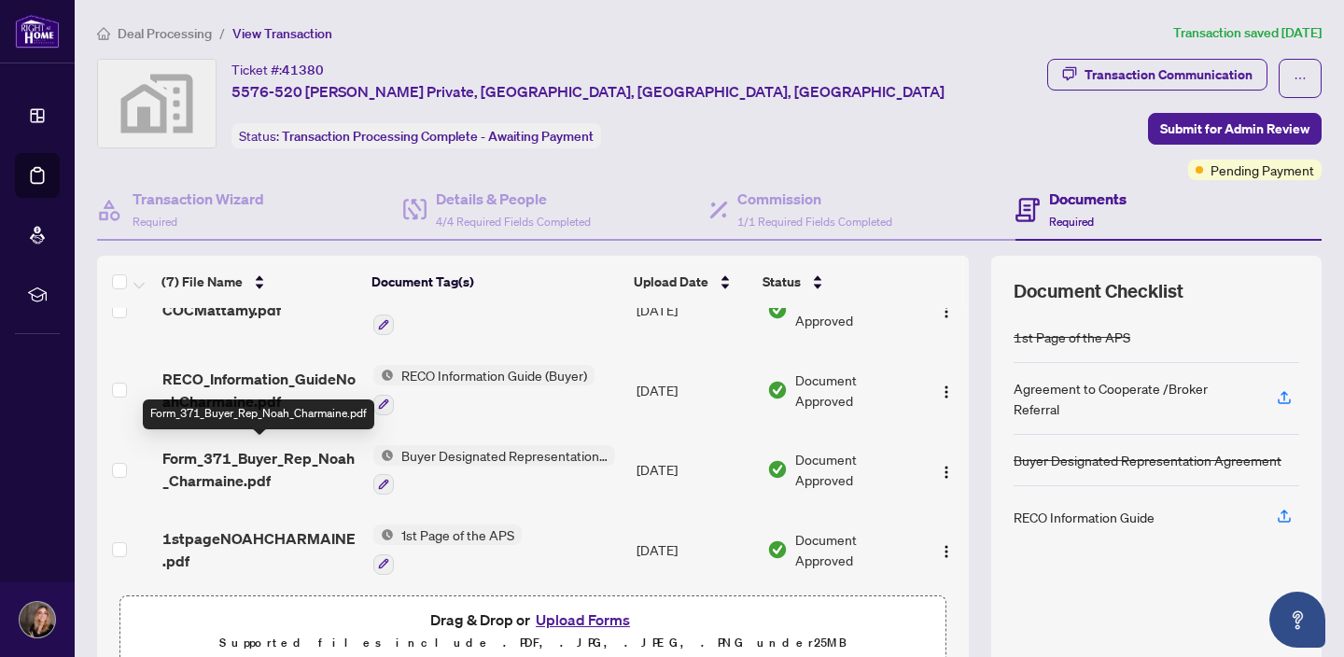
click at [223, 455] on span "Form_371_Buyer_Rep_Noah_Charmaine.pdf" at bounding box center [260, 469] width 196 height 45
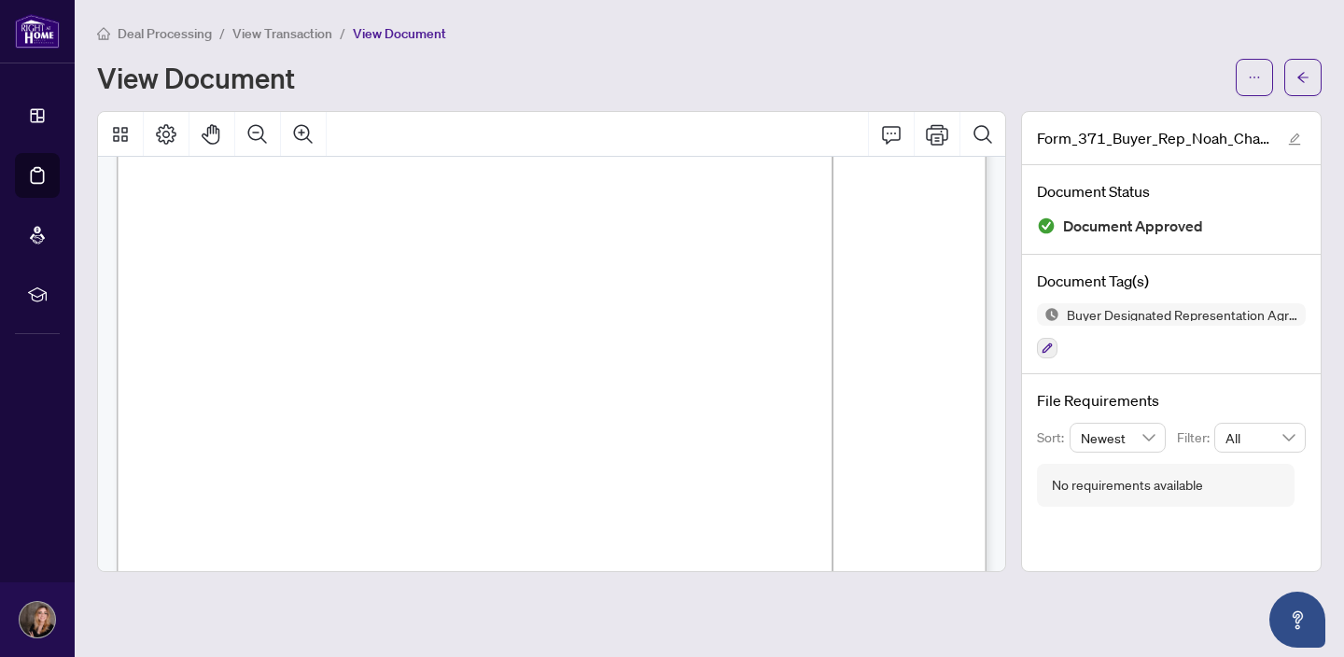
scroll to position [4887, 0]
drag, startPoint x: 166, startPoint y: 192, endPoint x: 357, endPoint y: 292, distance: 215.0
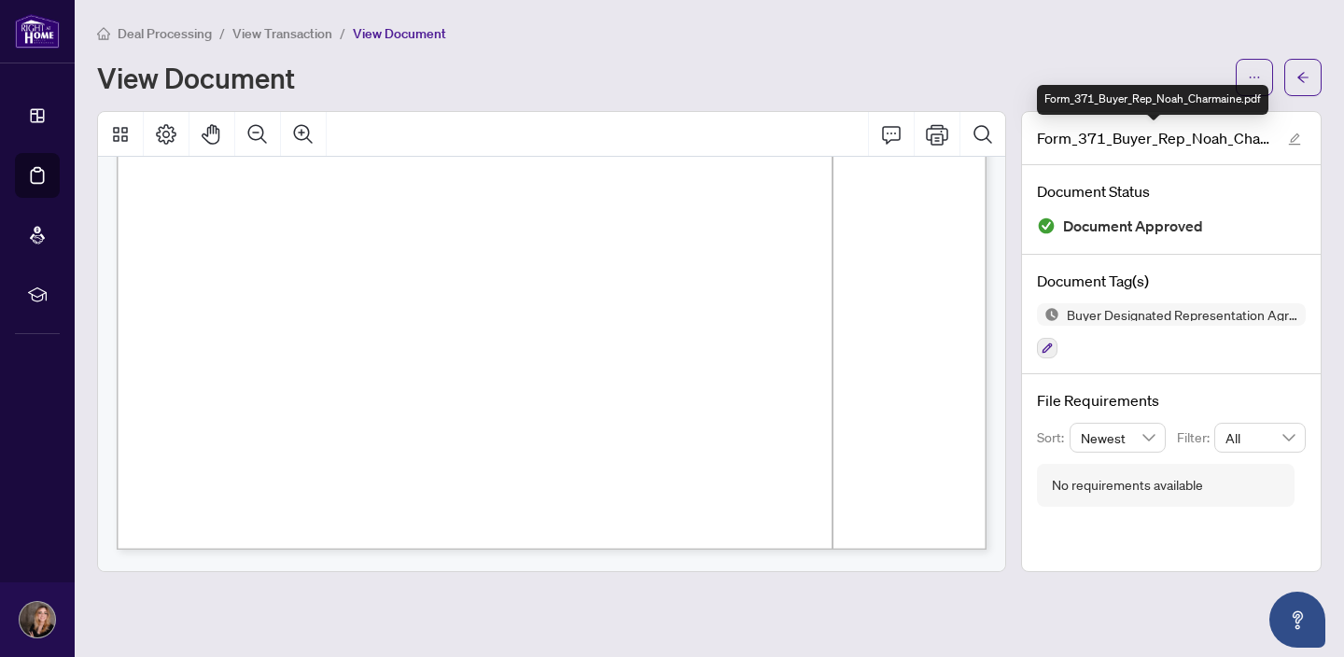
click at [1186, 135] on span "Form_371_Buyer_Rep_Noah_Charmaine.pdf" at bounding box center [1153, 138] width 233 height 22
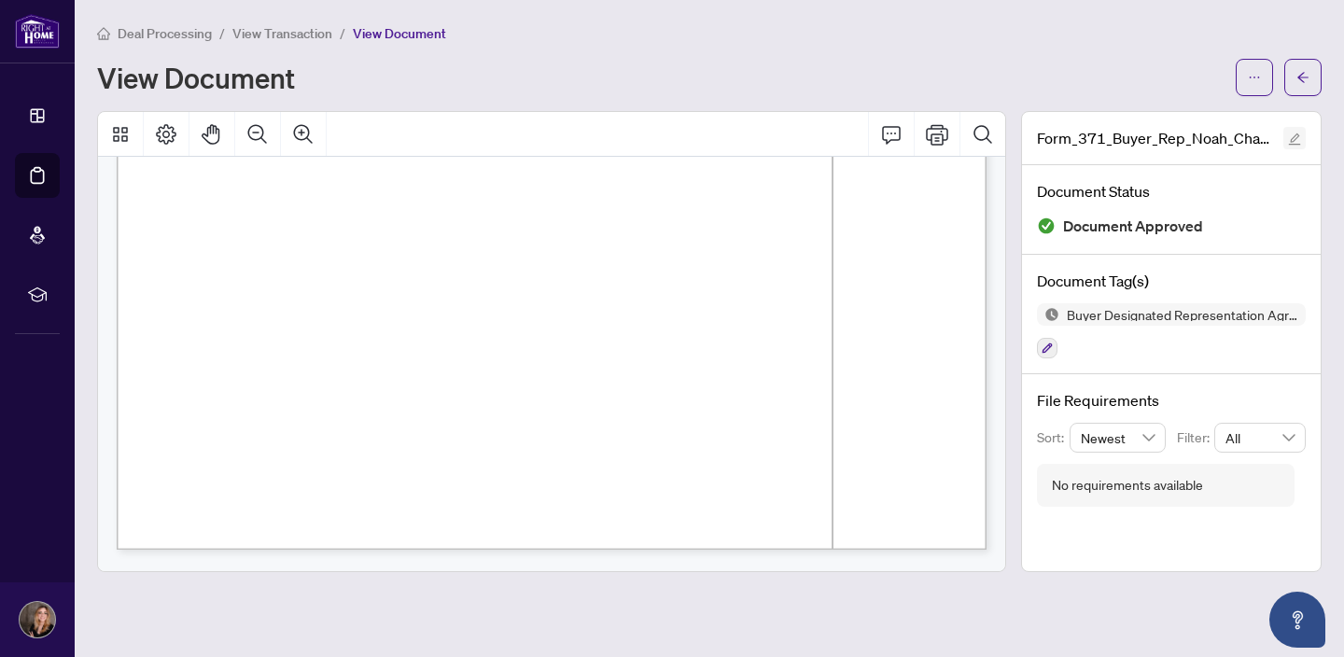
click at [1296, 135] on icon "edit" at bounding box center [1294, 139] width 13 height 13
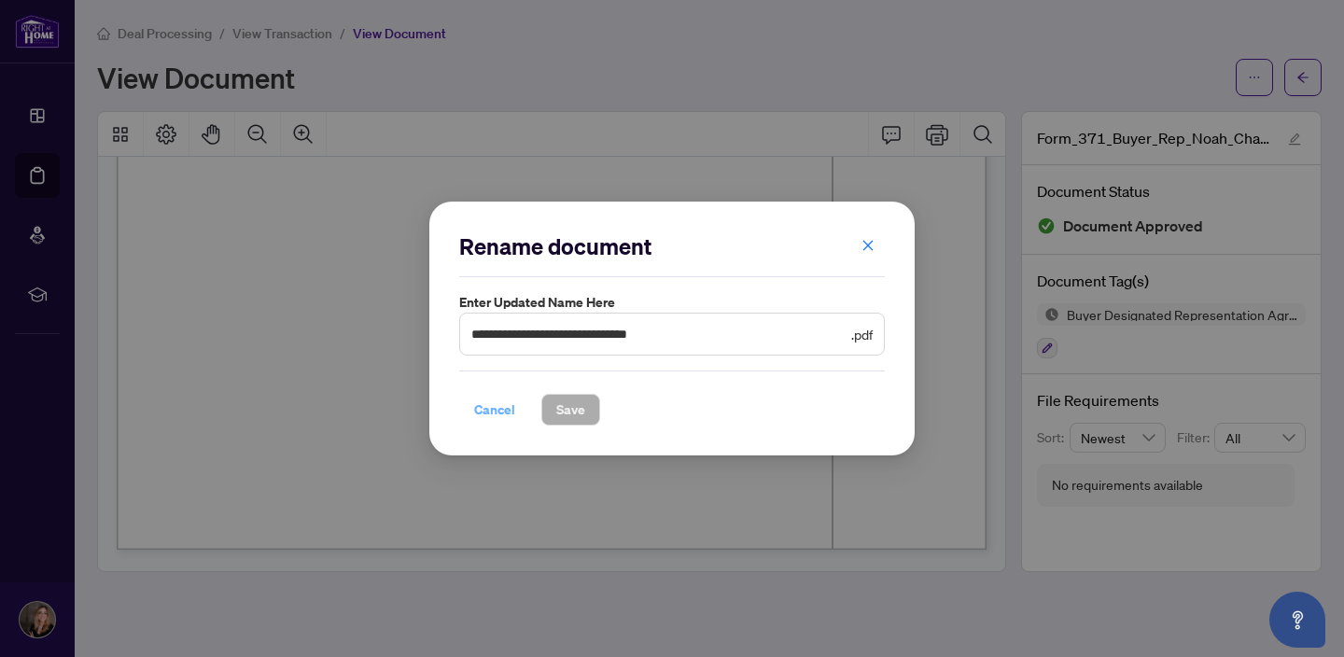
click at [500, 417] on span "Cancel" at bounding box center [494, 410] width 41 height 30
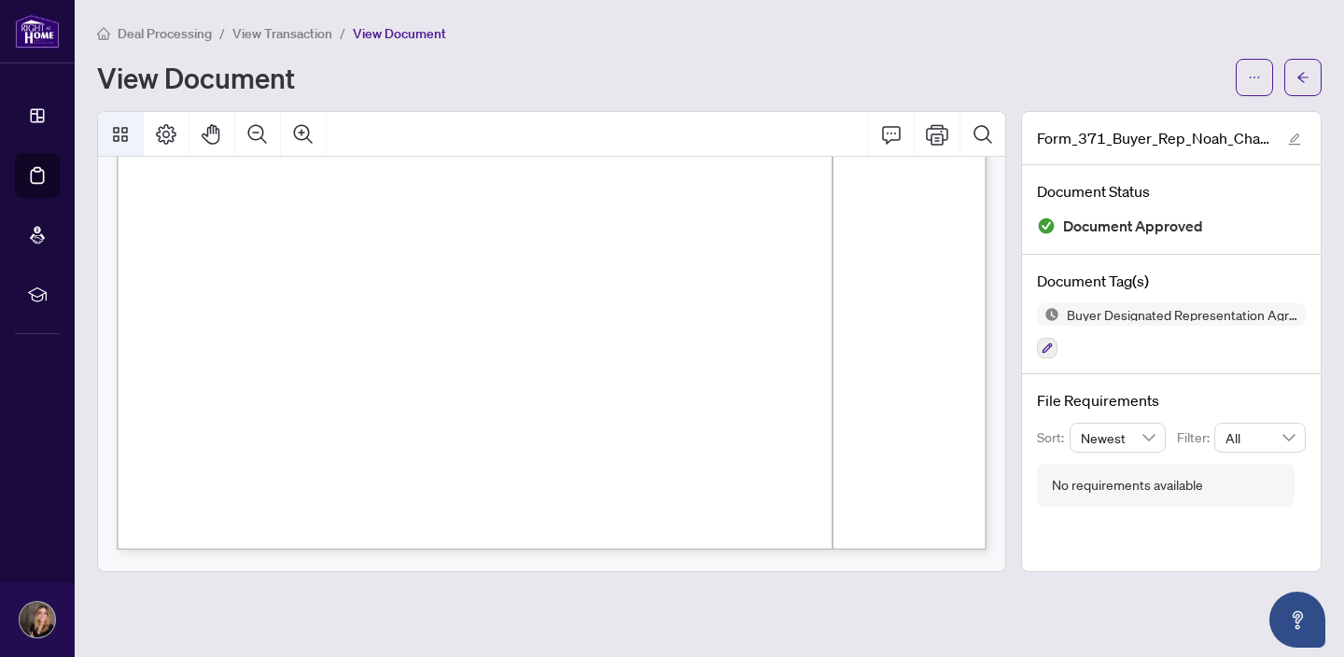
click at [120, 130] on icon "Thumbnails" at bounding box center [120, 134] width 22 height 22
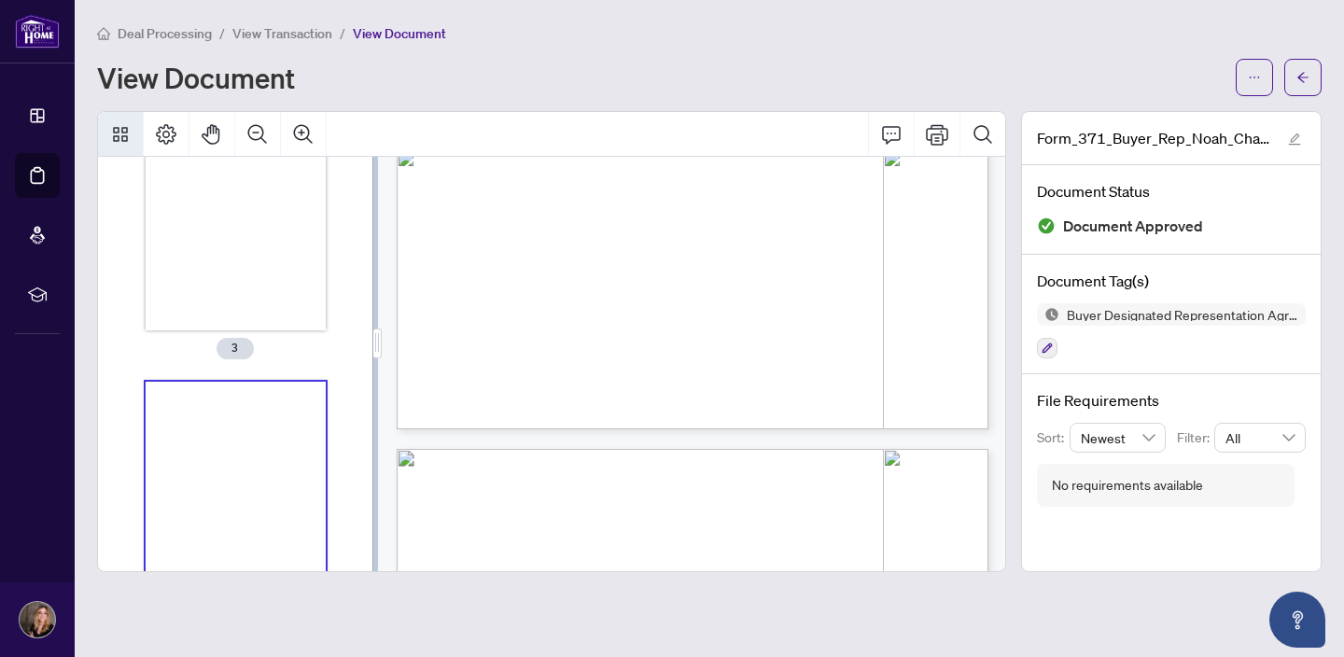
scroll to position [743, 0]
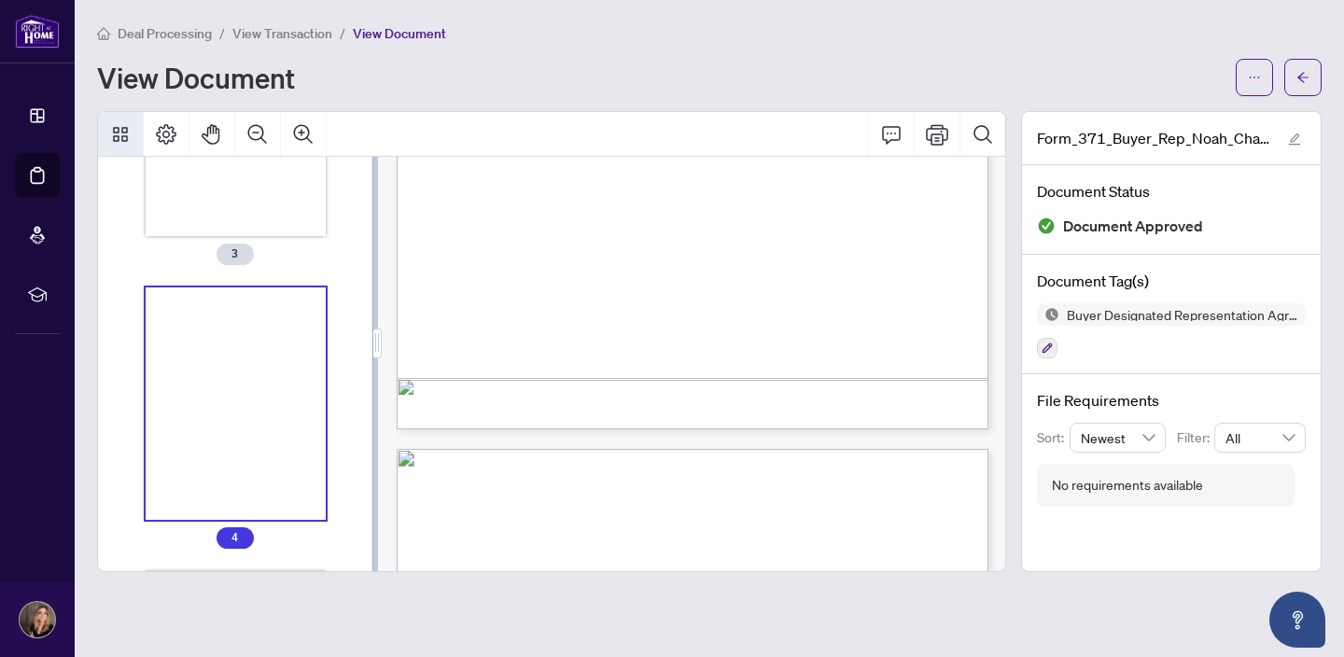
click at [191, 372] on div "Thumbnails" at bounding box center [236, 404] width 181 height 233
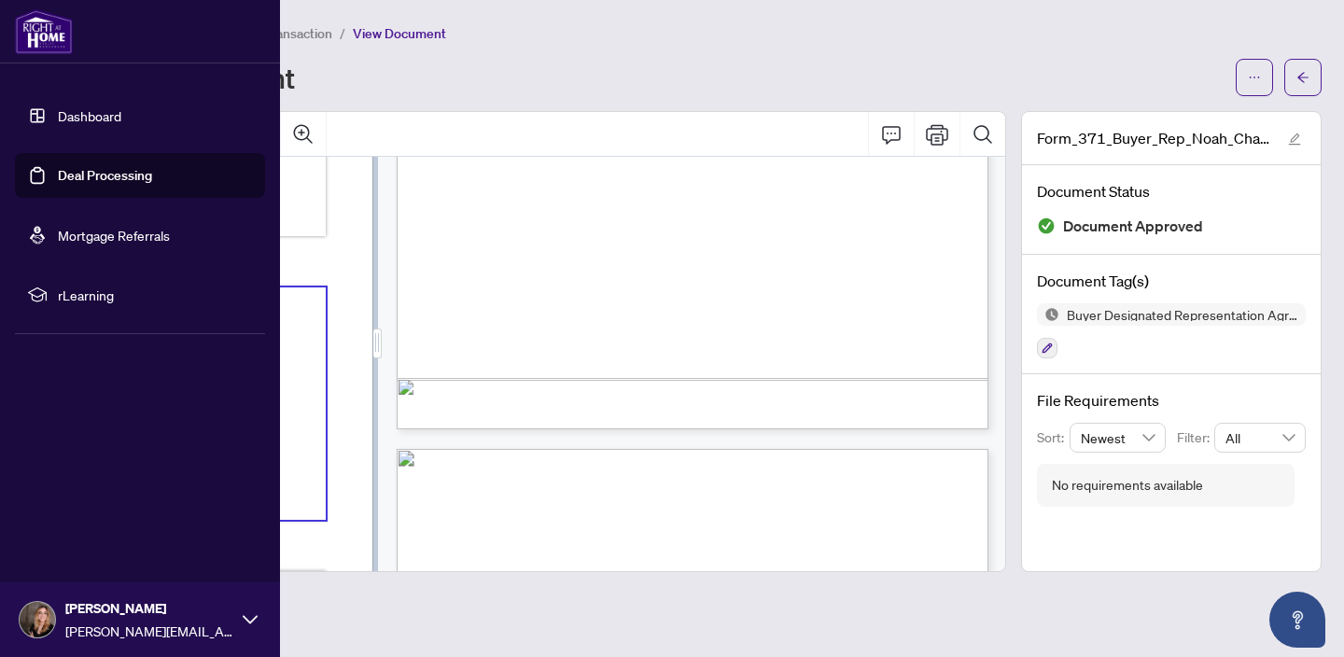
click at [58, 122] on link "Dashboard" at bounding box center [89, 115] width 63 height 17
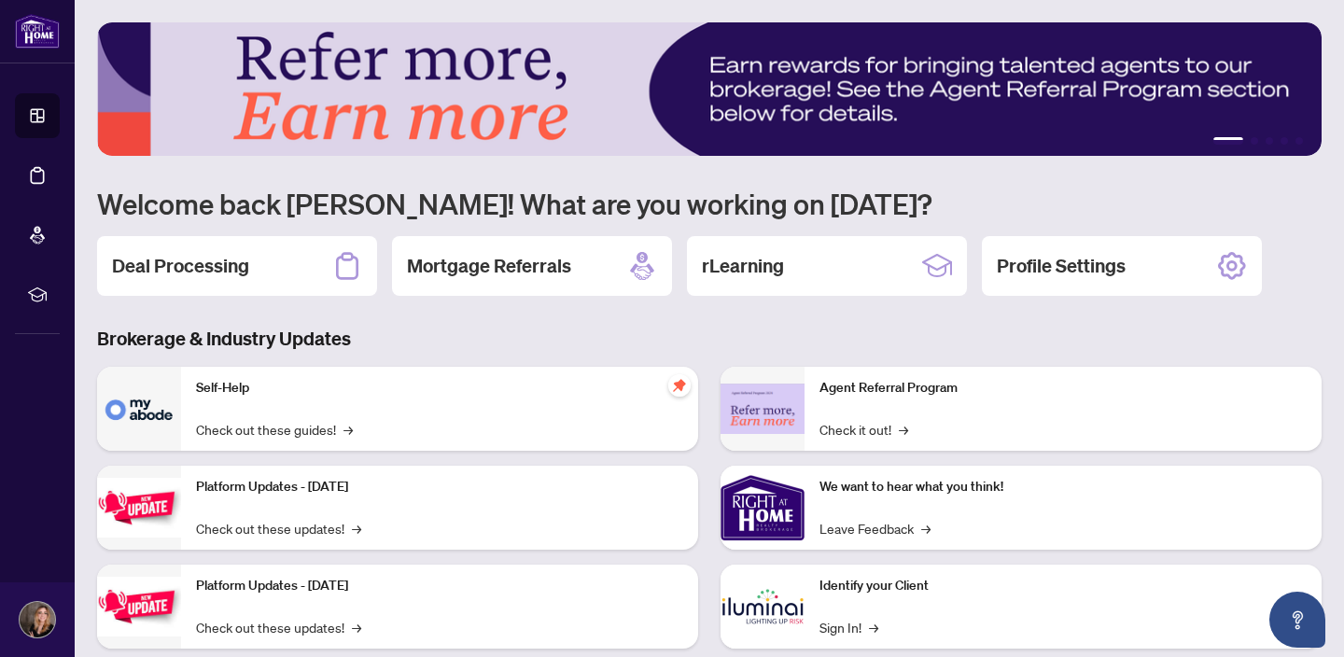
click at [565, 109] on img at bounding box center [709, 88] width 1225 height 133
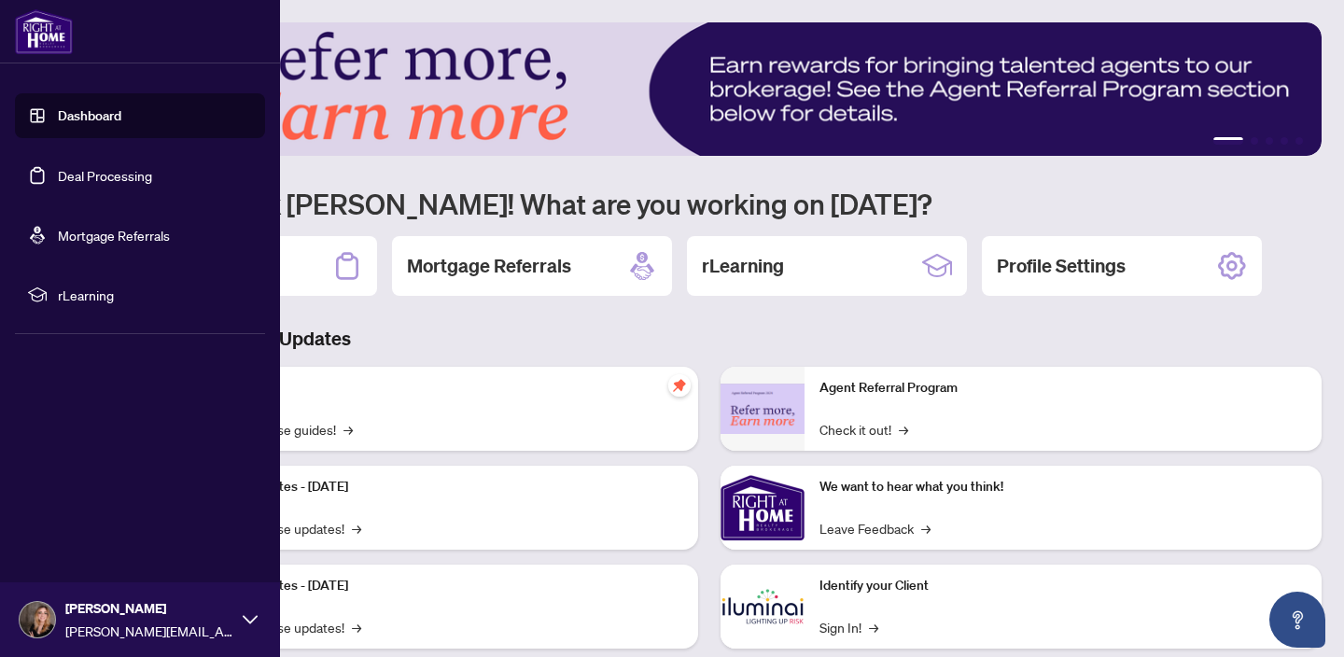
click at [58, 179] on link "Deal Processing" at bounding box center [105, 175] width 94 height 17
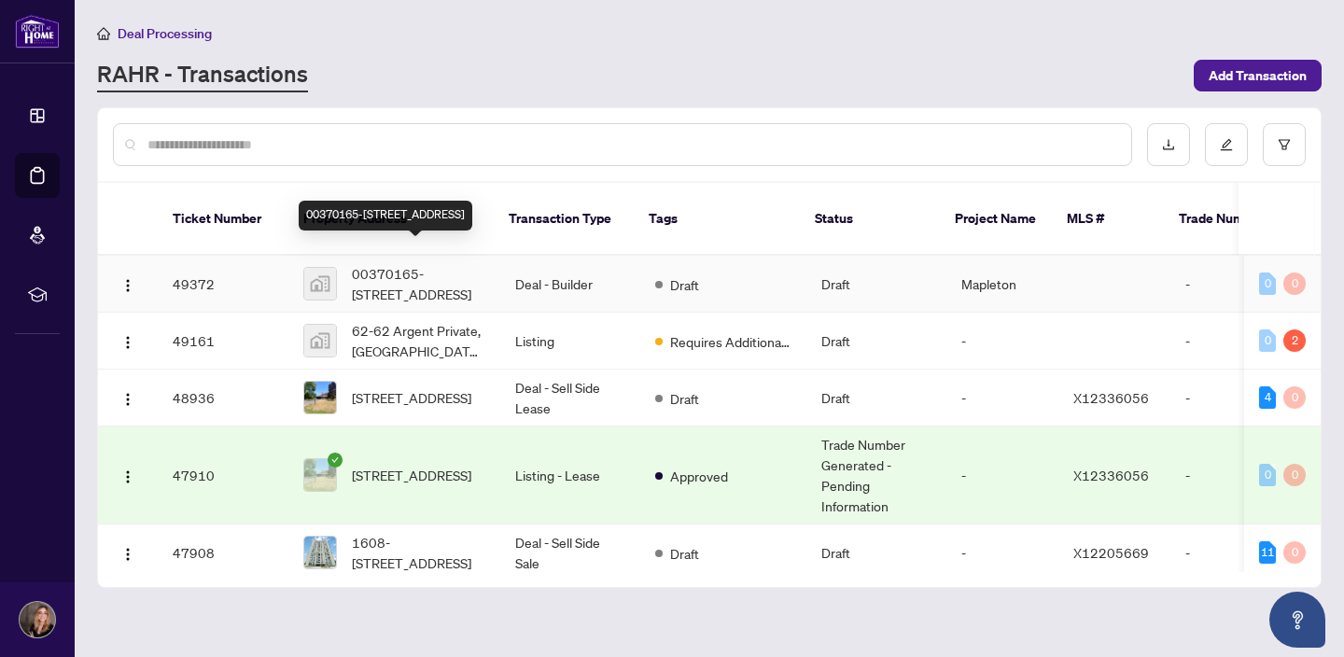
click at [374, 270] on span "00370165-[STREET_ADDRESS]" at bounding box center [418, 283] width 133 height 41
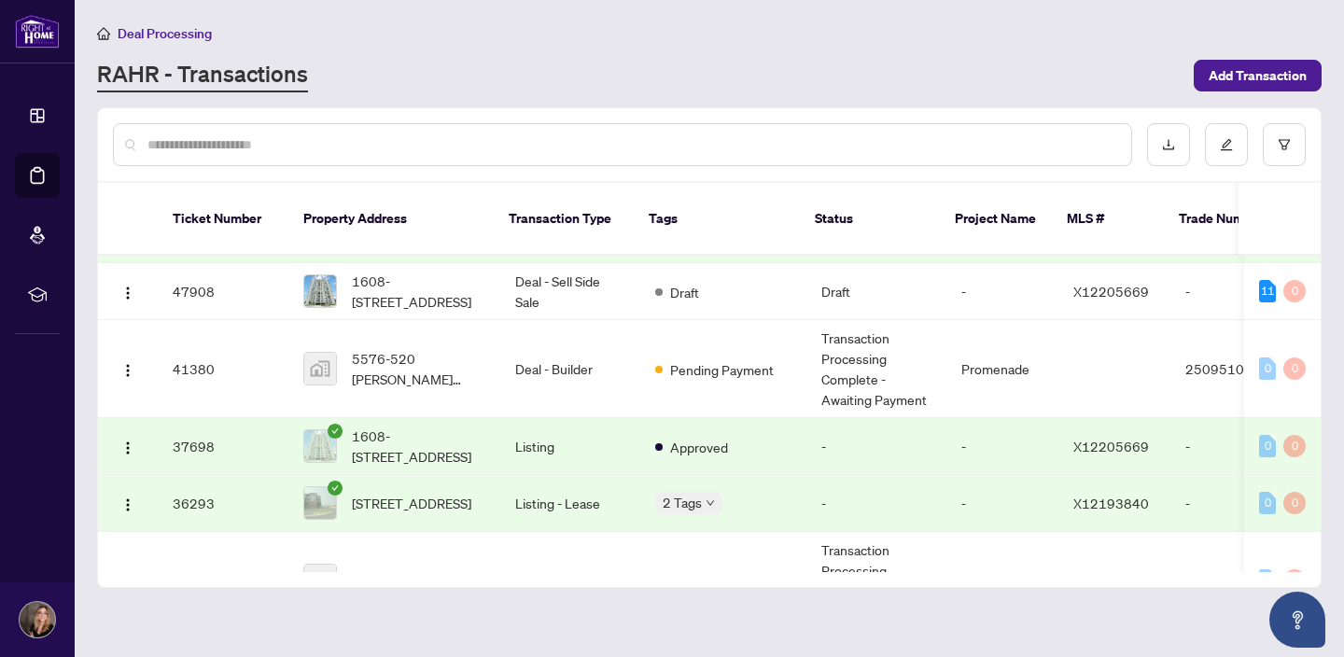
scroll to position [266, 0]
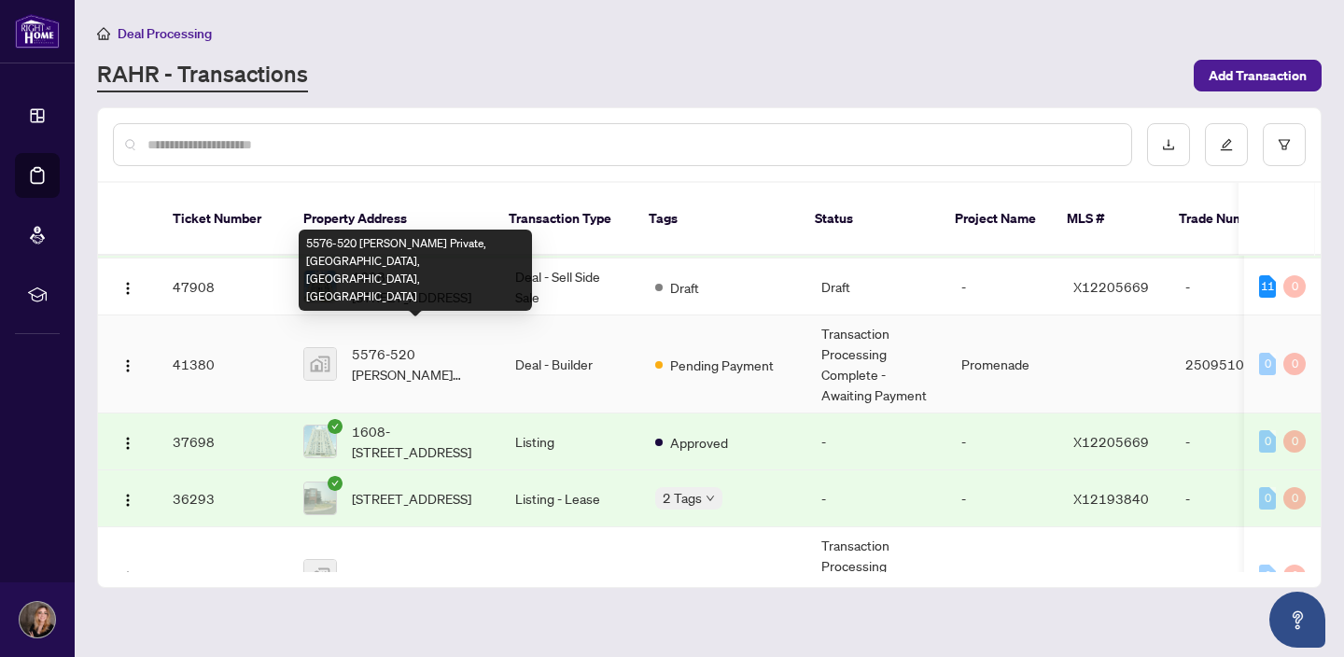
click at [406, 344] on span "5576-520 [PERSON_NAME] Private, [GEOGRAPHIC_DATA], [GEOGRAPHIC_DATA], [GEOGRAPH…" at bounding box center [418, 364] width 133 height 41
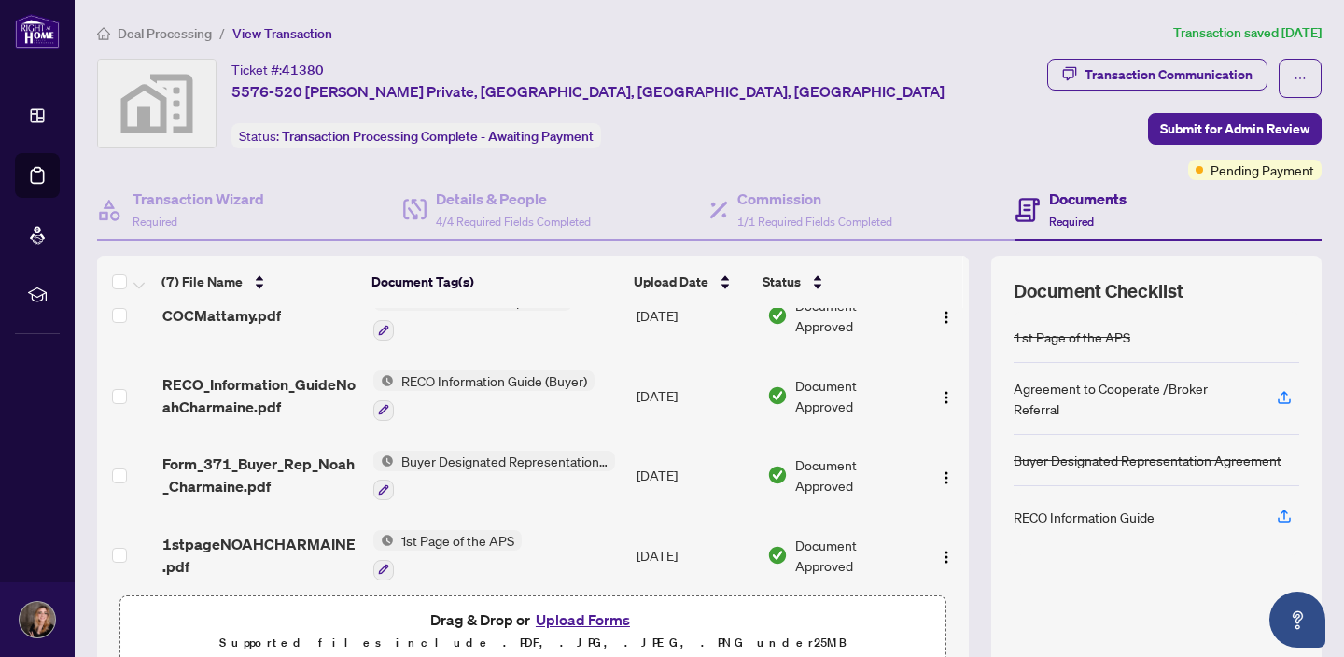
scroll to position [282, 0]
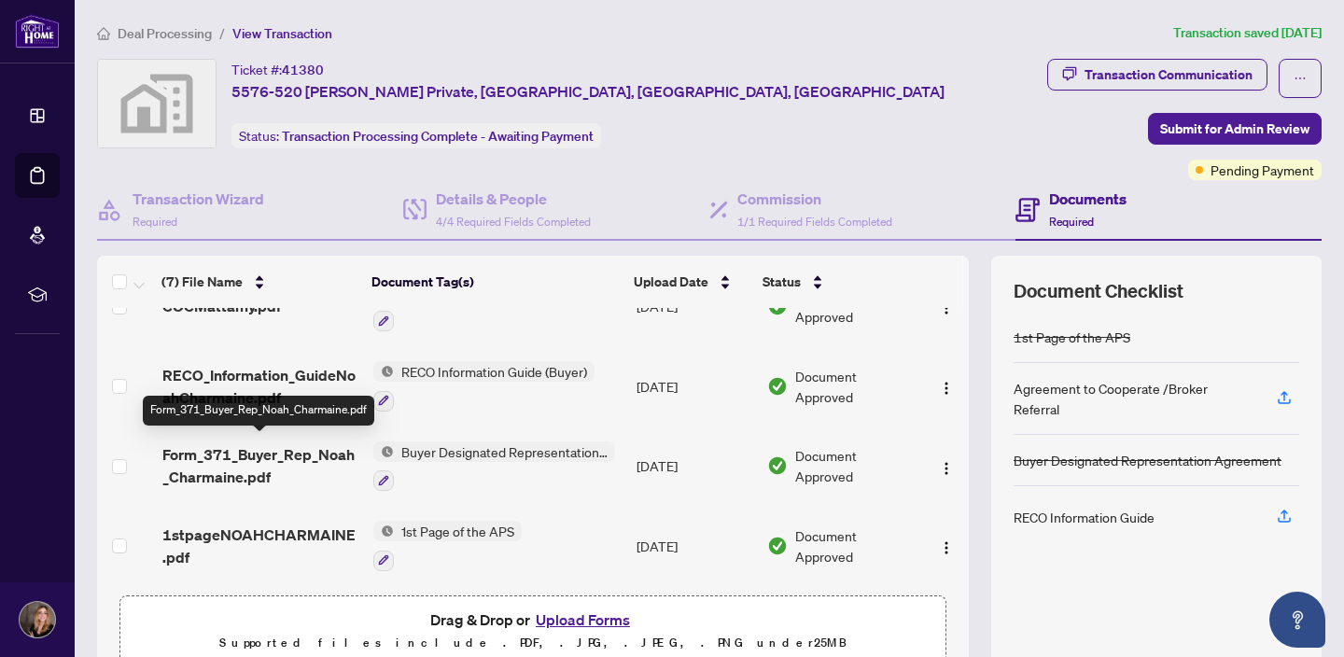
click at [211, 470] on span "Form_371_Buyer_Rep_Noah_Charmaine.pdf" at bounding box center [260, 465] width 196 height 45
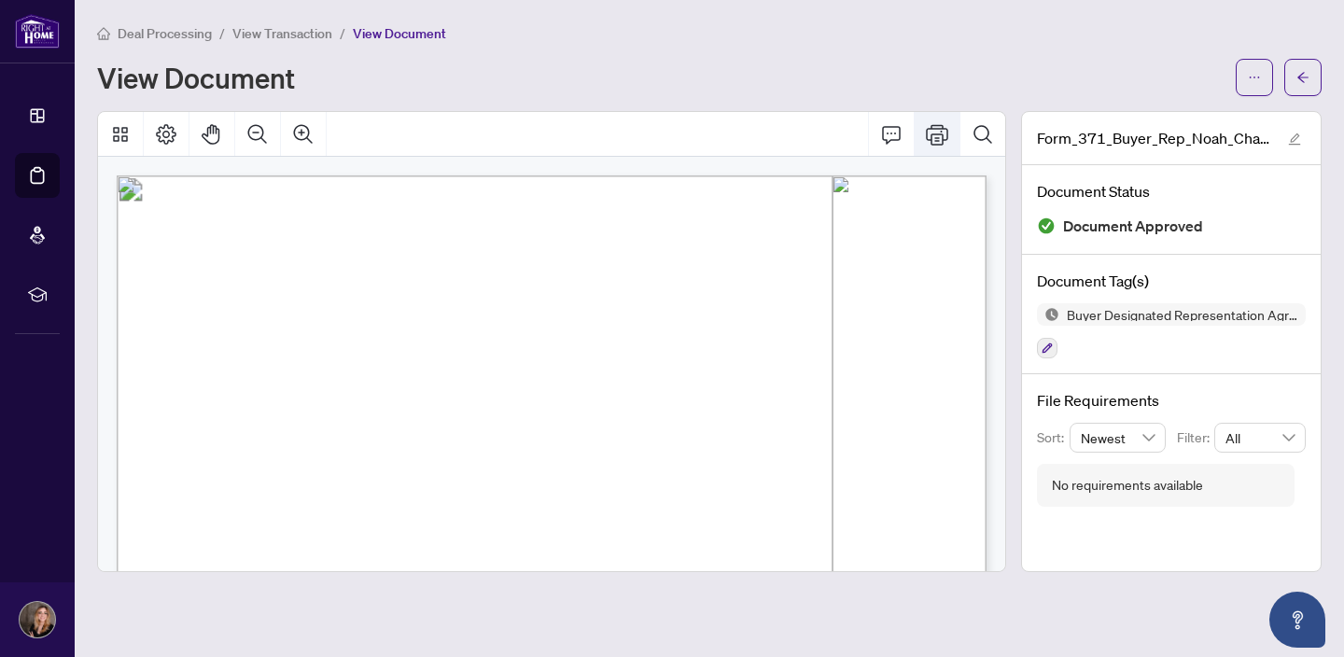
click at [936, 143] on icon "Print" at bounding box center [937, 134] width 22 height 21
click at [1256, 71] on icon "ellipsis" at bounding box center [1254, 77] width 13 height 13
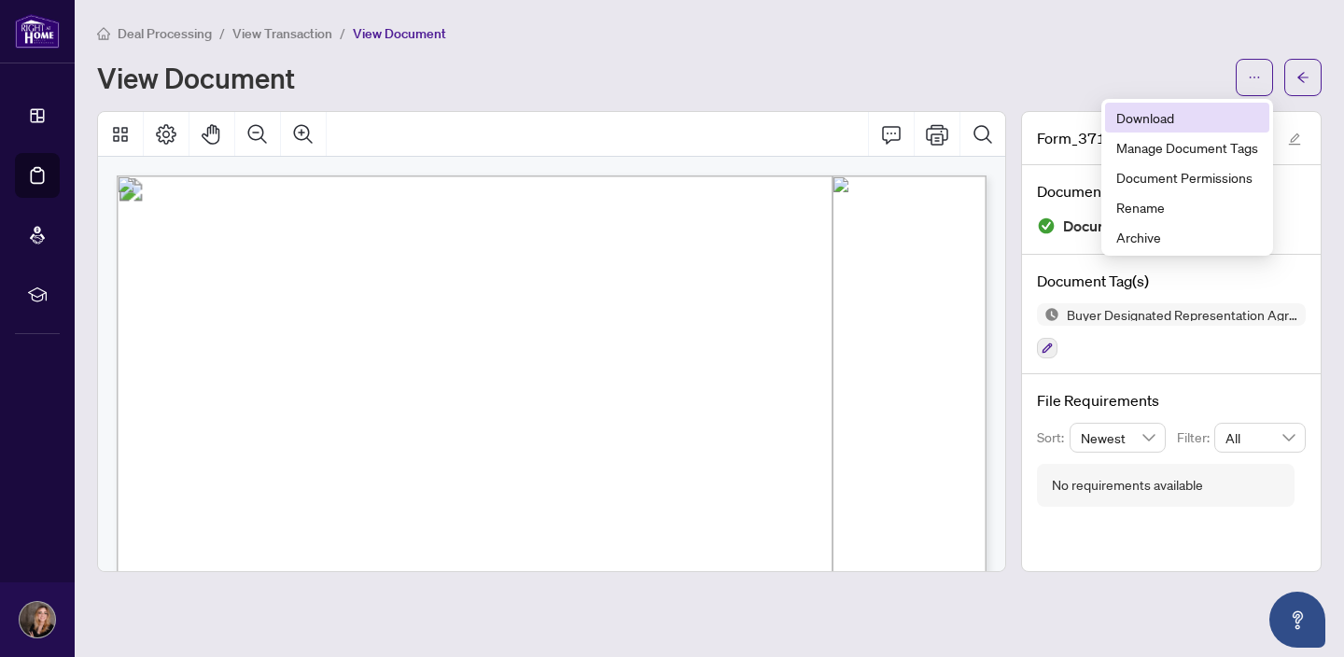
click at [1159, 124] on span "Download" at bounding box center [1187, 117] width 142 height 21
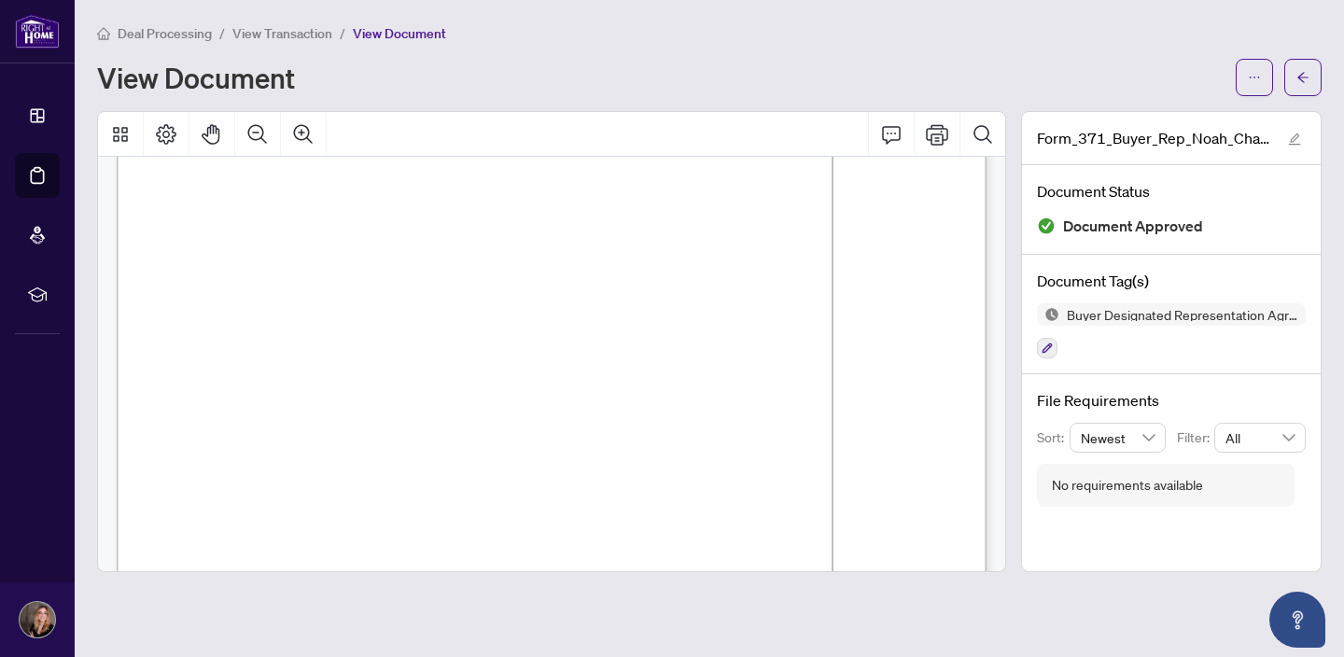
scroll to position [3765, 0]
drag, startPoint x: 190, startPoint y: 246, endPoint x: 326, endPoint y: 325, distance: 157.2
